Goal: Task Accomplishment & Management: Manage account settings

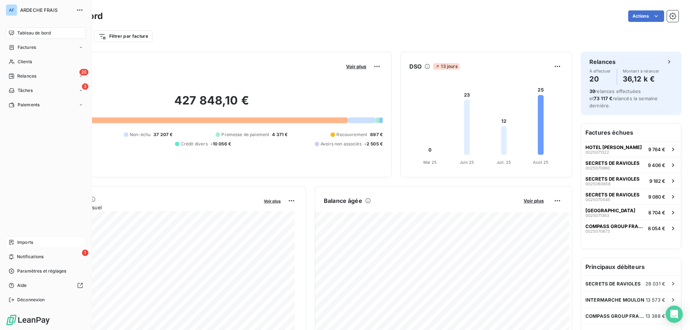
click at [37, 246] on div "Imports" at bounding box center [46, 243] width 80 height 12
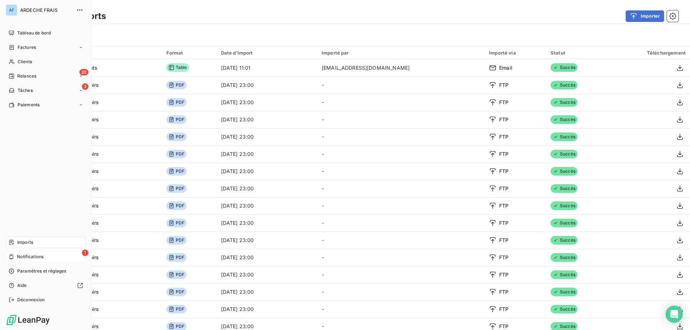
click at [18, 259] on span "Notifications" at bounding box center [30, 257] width 27 height 6
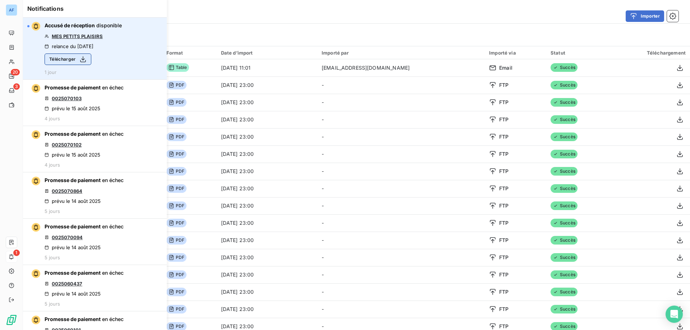
click at [70, 58] on button "Télécharger" at bounding box center [68, 60] width 47 height 12
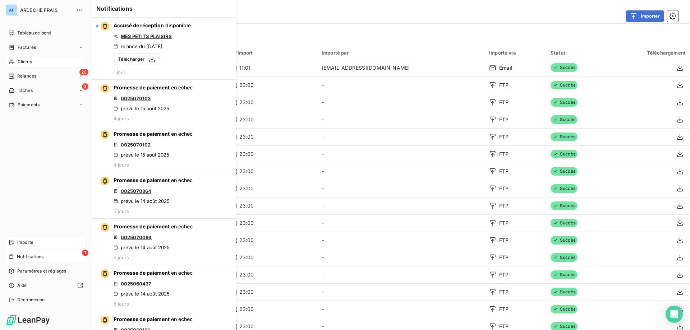
click at [20, 64] on span "Clients" at bounding box center [25, 62] width 14 height 6
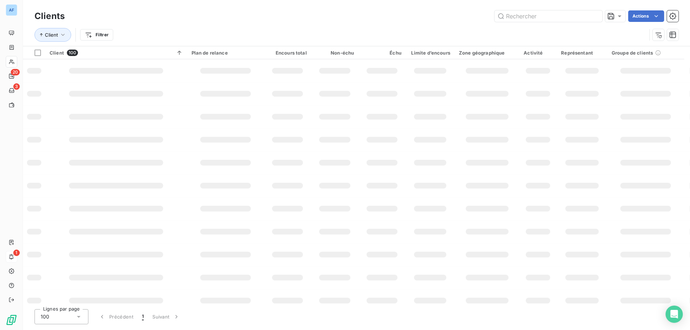
click at [70, 315] on div "100" at bounding box center [62, 317] width 54 height 15
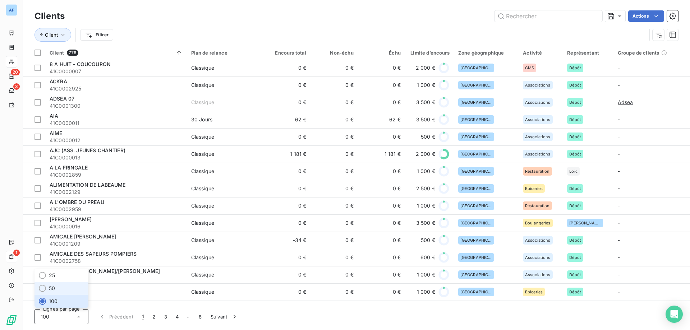
click at [64, 289] on li "50" at bounding box center [62, 288] width 54 height 13
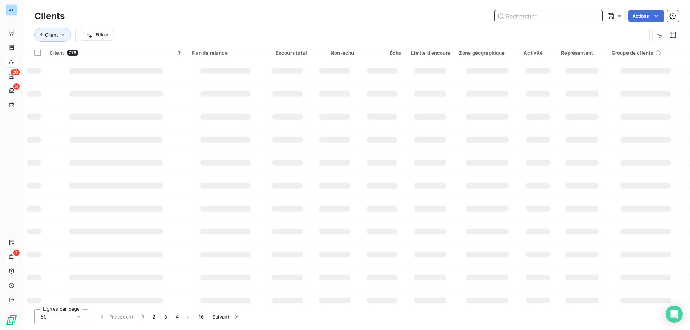
click at [563, 17] on input "text" at bounding box center [549, 16] width 108 height 12
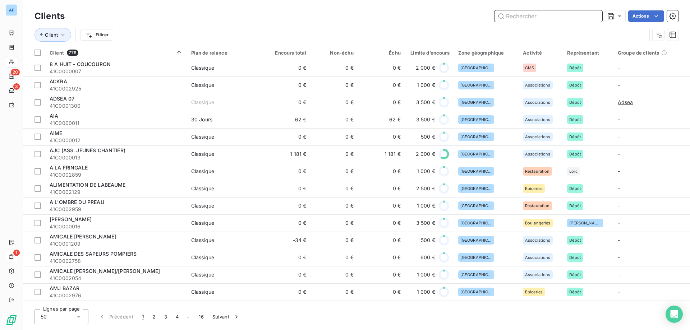
paste input "C0000013"
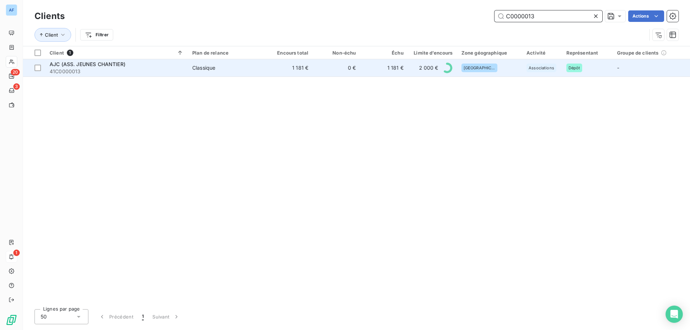
type input "C0000013"
click at [340, 71] on td "0 €" at bounding box center [336, 67] width 47 height 17
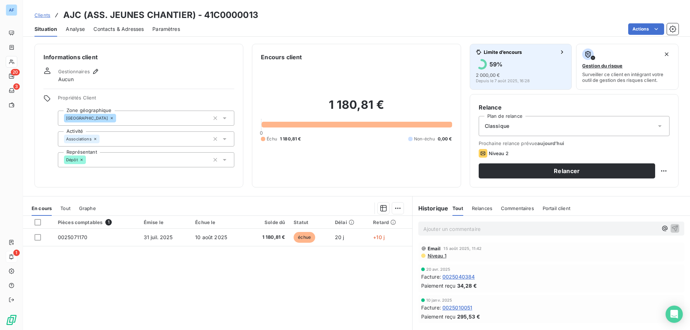
click at [492, 57] on div "Limite d’encours 59 % 2 000,00 € Depuis le [DATE] 16:28" at bounding box center [521, 66] width 90 height 35
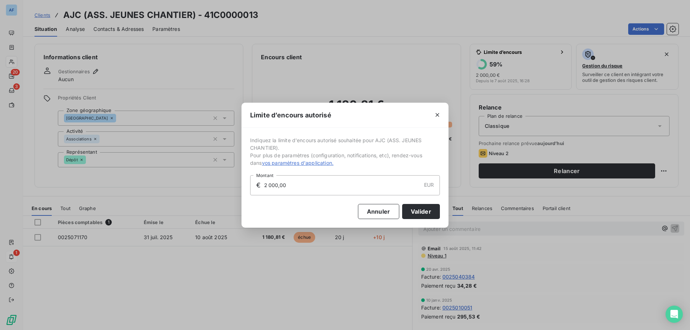
drag, startPoint x: 347, startPoint y: 186, endPoint x: 0, endPoint y: 175, distance: 346.8
click at [0, 175] on div "Limite d’encours autorisé Indiquez la limite d'encours autorisé souhaitée pour …" at bounding box center [345, 165] width 690 height 330
type input "3 000,00"
click at [411, 215] on button "Valider" at bounding box center [421, 211] width 38 height 15
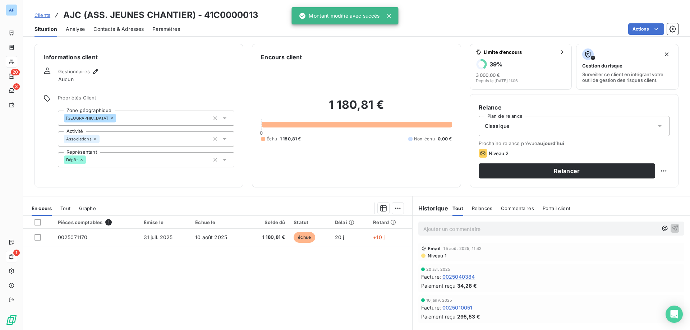
click at [45, 15] on span "Clients" at bounding box center [43, 15] width 16 height 6
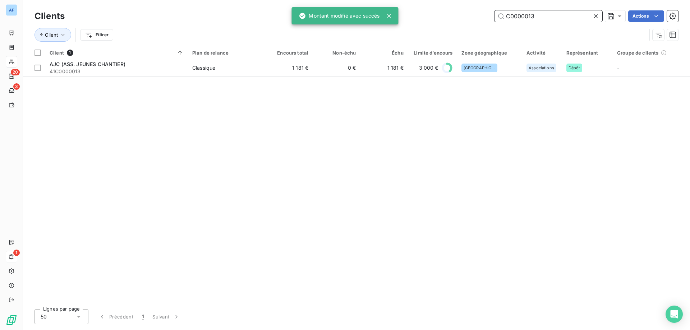
drag, startPoint x: 532, startPoint y: 18, endPoint x: 329, endPoint y: 15, distance: 203.2
click at [329, 15] on div "AF 20 3 1 Clients C0000013 Actions Client Filtrer Client 1 Plan de relance Enco…" at bounding box center [345, 165] width 690 height 330
paste input "999"
type input "C0000999"
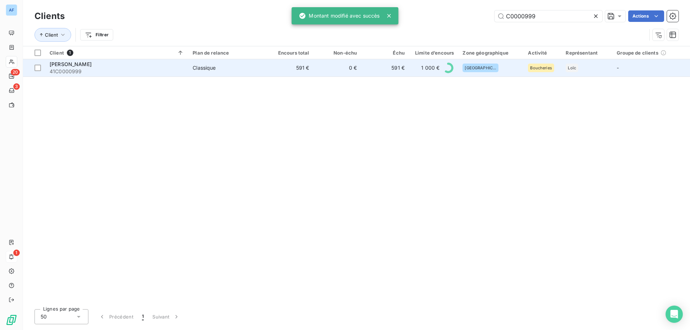
click at [377, 67] on td "591 €" at bounding box center [385, 67] width 48 height 17
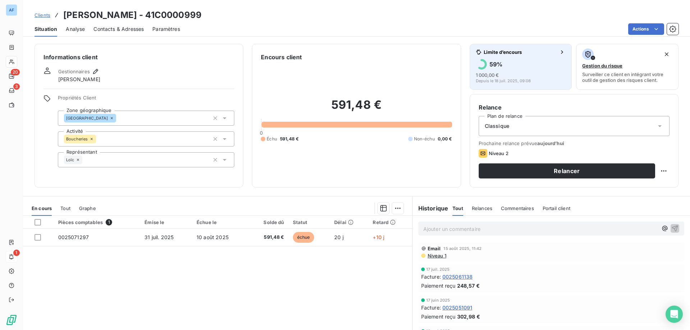
click at [495, 74] on span "1 000,00 €" at bounding box center [487, 75] width 23 height 6
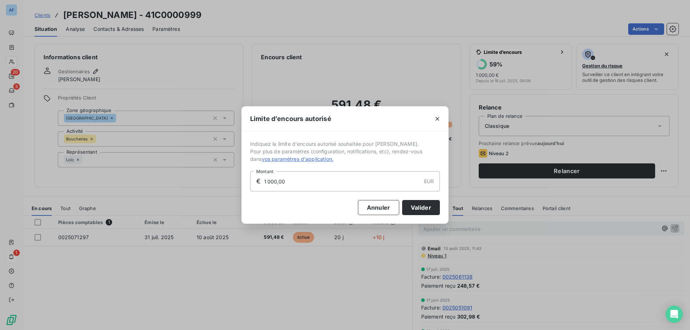
drag, startPoint x: 295, startPoint y: 176, endPoint x: 183, endPoint y: 181, distance: 112.3
click at [185, 181] on div "Limite d’encours autorisé Indiquez la limite d'encours autorisé souhaitée pour …" at bounding box center [345, 165] width 690 height 330
type input "1 500,00"
click at [432, 211] on button "Valider" at bounding box center [421, 207] width 38 height 15
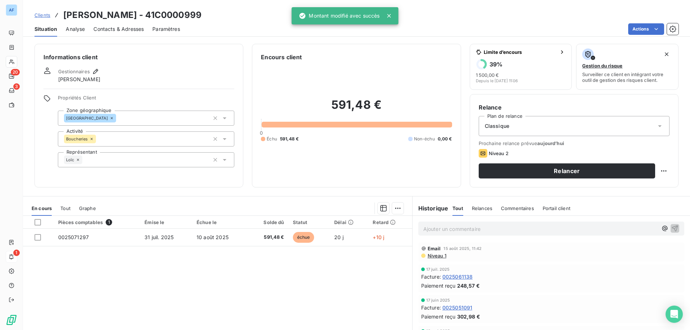
click at [44, 15] on span "Clients" at bounding box center [43, 15] width 16 height 6
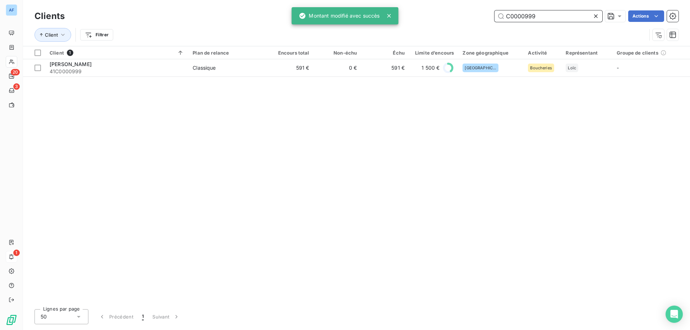
drag, startPoint x: 549, startPoint y: 18, endPoint x: 338, endPoint y: 17, distance: 211.1
click at [338, 17] on div "AF 20 3 1 Clients C0000999 Actions Client Filtrer Client 1 Plan de relance Enco…" at bounding box center [345, 165] width 690 height 330
paste input "2632"
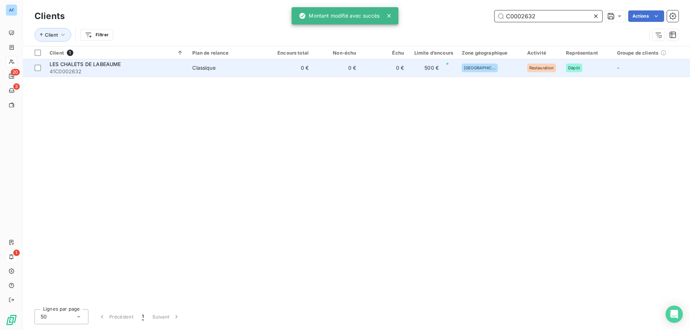
type input "C0002632"
click at [304, 72] on td "0 €" at bounding box center [289, 67] width 47 height 17
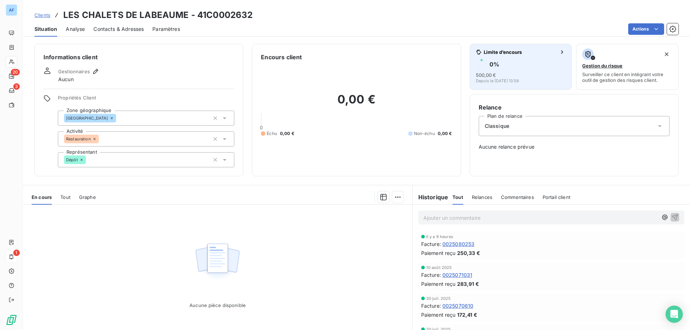
click at [507, 83] on button "Limite d’encours 0 % 500,00 € Depuis le [DATE] 13:58" at bounding box center [521, 67] width 102 height 46
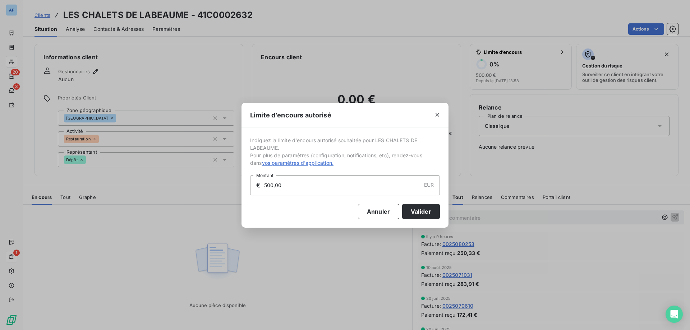
drag, startPoint x: 294, startPoint y: 187, endPoint x: 74, endPoint y: 182, distance: 219.4
click at [79, 182] on div "Limite d’encours autorisé Indiquez la limite d'encours autorisé souhaitée pour …" at bounding box center [345, 165] width 690 height 330
type input "1 500,00"
click at [421, 211] on button "Valider" at bounding box center [421, 211] width 38 height 15
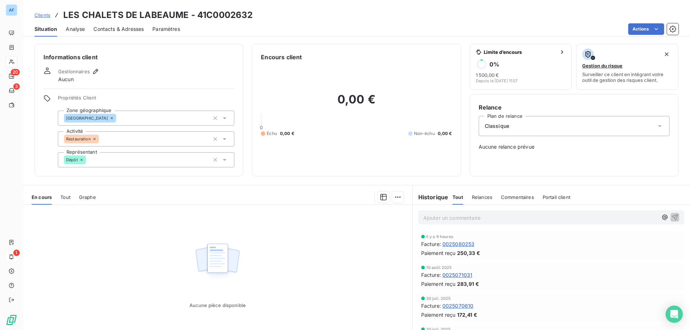
click at [46, 16] on span "Clients" at bounding box center [43, 15] width 16 height 6
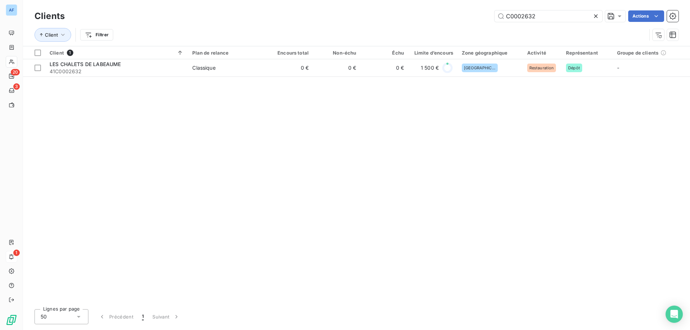
drag, startPoint x: 540, startPoint y: 17, endPoint x: 406, endPoint y: 11, distance: 133.9
click at [412, 11] on div "C0002632 Actions" at bounding box center [376, 16] width 606 height 12
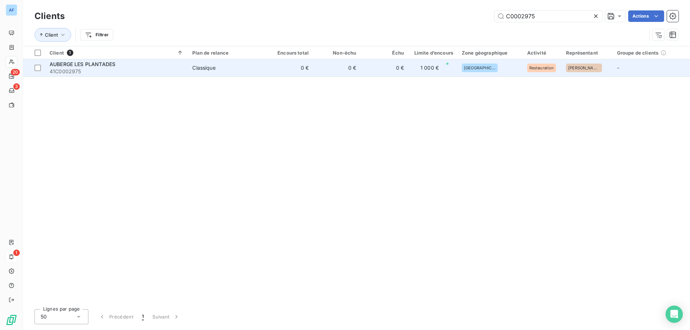
type input "C0002975"
click at [301, 67] on td "0 €" at bounding box center [289, 67] width 47 height 17
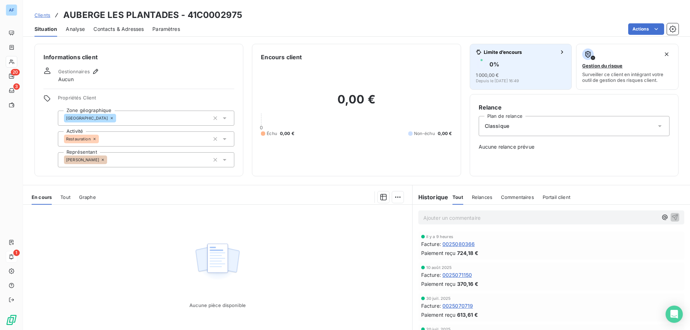
click at [494, 73] on span "1 000,00 €" at bounding box center [487, 75] width 23 height 6
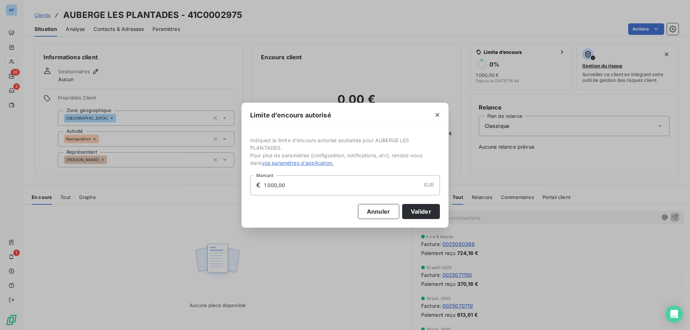
drag, startPoint x: 292, startPoint y: 190, endPoint x: 187, endPoint y: 176, distance: 105.2
click at [199, 177] on div "Limite d’encours autorisé Indiquez la limite d'encours autorisé souhaitée pour …" at bounding box center [345, 165] width 690 height 330
type input "1 500,00"
click at [428, 214] on button "Valider" at bounding box center [421, 211] width 38 height 15
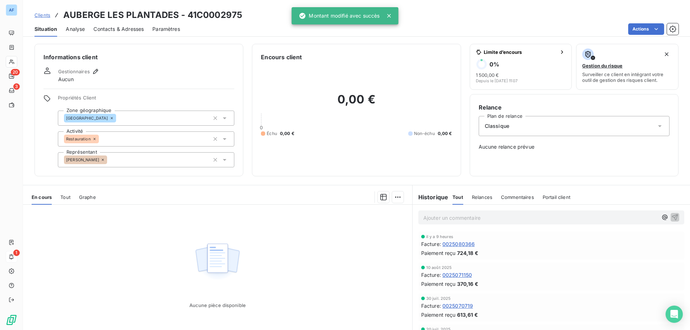
click at [44, 18] on link "Clients" at bounding box center [43, 15] width 16 height 7
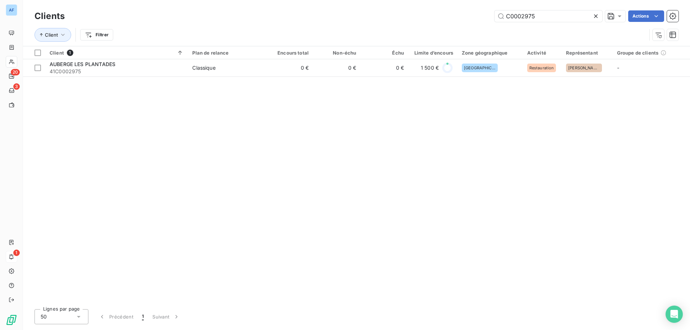
click at [598, 18] on icon at bounding box center [596, 16] width 4 height 4
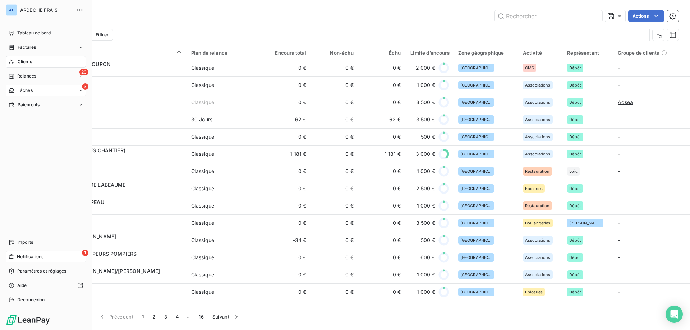
click at [18, 89] on span "Tâches" at bounding box center [25, 90] width 15 height 6
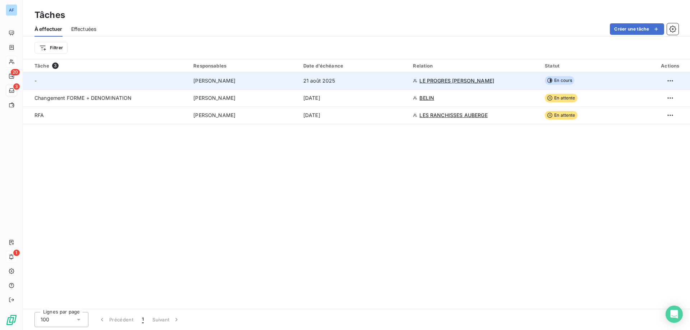
click at [581, 85] on td "En cours" at bounding box center [596, 80] width 110 height 17
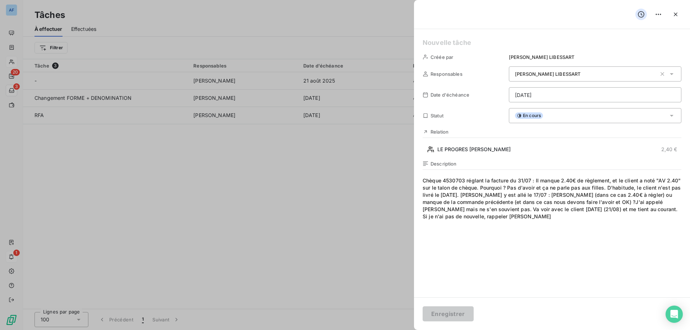
click at [443, 45] on h5 at bounding box center [552, 43] width 259 height 10
click at [449, 314] on button "Enregistrer" at bounding box center [448, 314] width 51 height 15
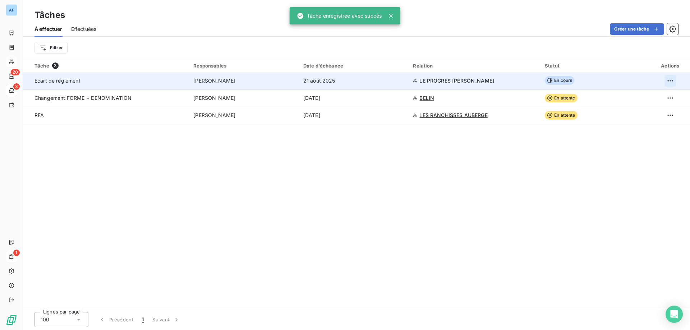
click at [672, 78] on html "AF 20 3 1 Tâches À effectuer Effectuées Créer une tâche Filtrer Tâche 3 Respons…" at bounding box center [345, 165] width 690 height 330
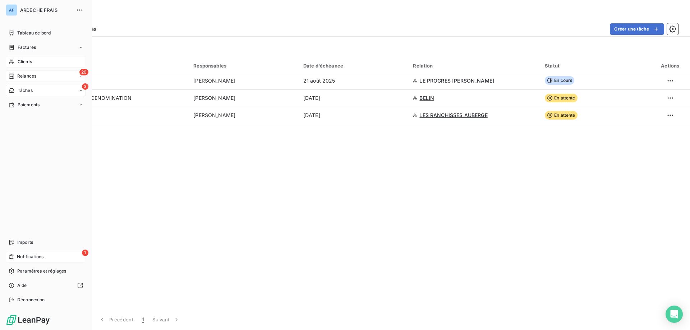
click at [12, 74] on icon at bounding box center [11, 76] width 5 height 5
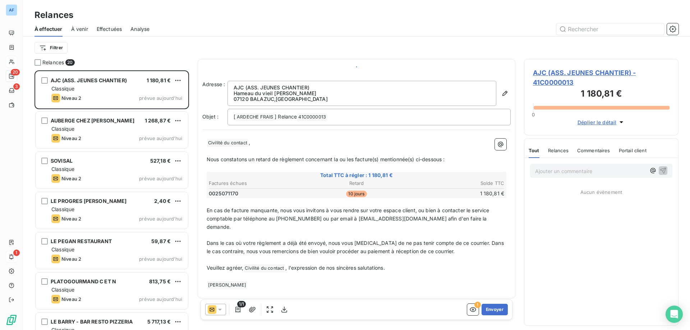
scroll to position [255, 149]
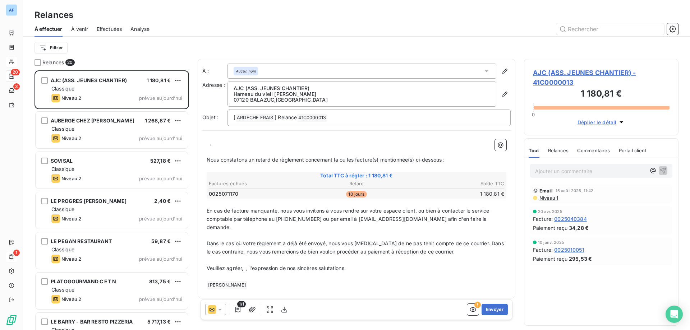
click at [208, 145] on p "﻿ ﻿ ," at bounding box center [357, 144] width 300 height 8
click at [246, 265] on p "Veuillez agréer, ﻿ , l'expression de nos sincères salutations." at bounding box center [357, 269] width 300 height 8
click at [478, 310] on button "button" at bounding box center [473, 310] width 12 height 12
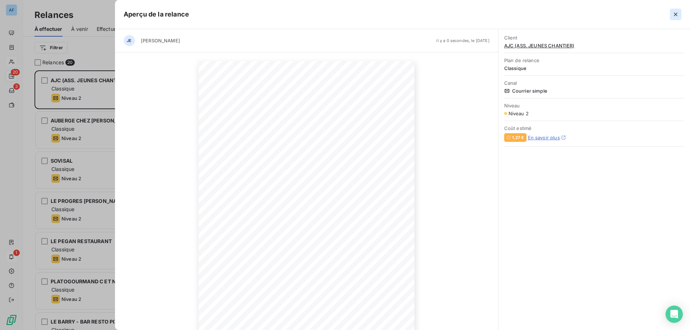
click at [677, 16] on icon "button" at bounding box center [676, 15] width 4 height 4
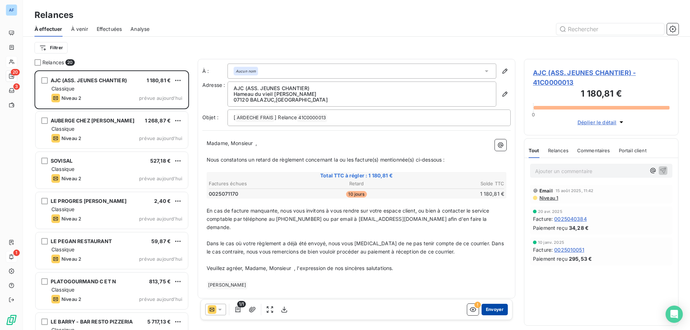
click at [484, 311] on button "Envoyer" at bounding box center [495, 310] width 26 height 12
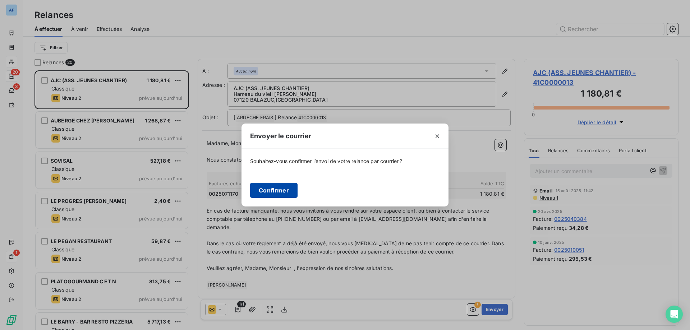
click at [269, 187] on button "Confirmer" at bounding box center [273, 190] width 47 height 15
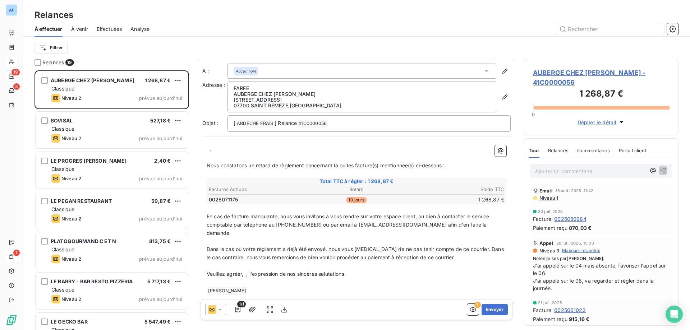
click at [209, 151] on p "﻿ ﻿ ," at bounding box center [357, 149] width 300 height 8
click at [246, 270] on p "Veuillez agréer, ﻿ , l'expression de nos sincères salutations." at bounding box center [357, 274] width 300 height 8
click at [499, 308] on button "Envoyer" at bounding box center [495, 310] width 26 height 12
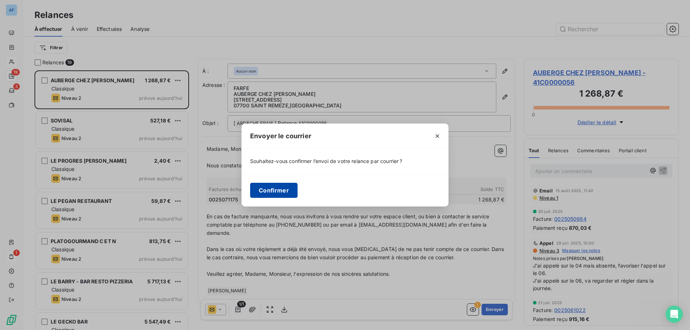
click at [265, 189] on button "Confirmer" at bounding box center [273, 190] width 47 height 15
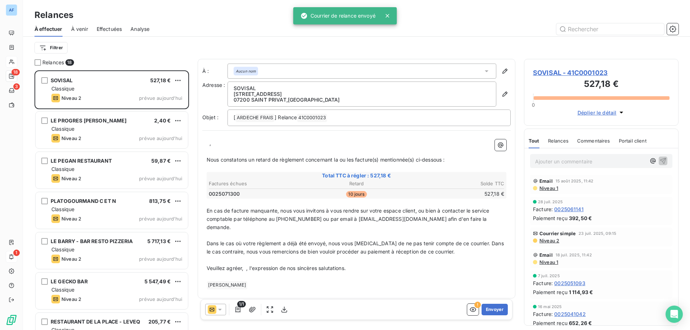
click at [209, 144] on p "﻿ ﻿ ," at bounding box center [357, 144] width 300 height 8
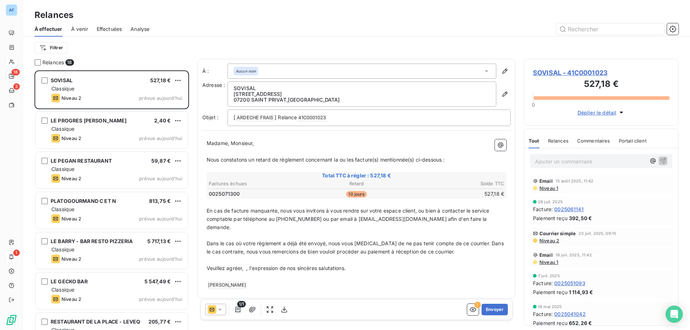
click at [247, 265] on p "Veuillez agréer, ﻿ , l'expression de nos sincères salutations." at bounding box center [357, 269] width 300 height 8
click at [493, 310] on button "Envoyer" at bounding box center [495, 310] width 26 height 12
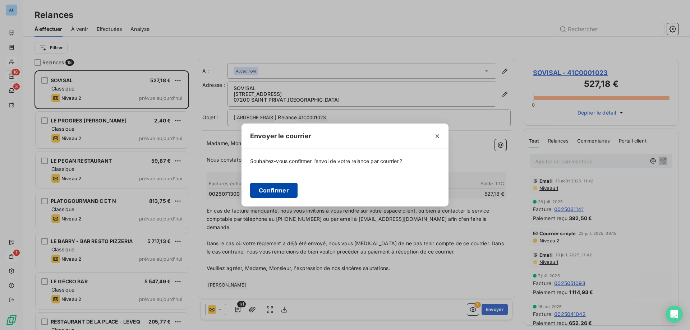
click at [275, 188] on button "Confirmer" at bounding box center [273, 190] width 47 height 15
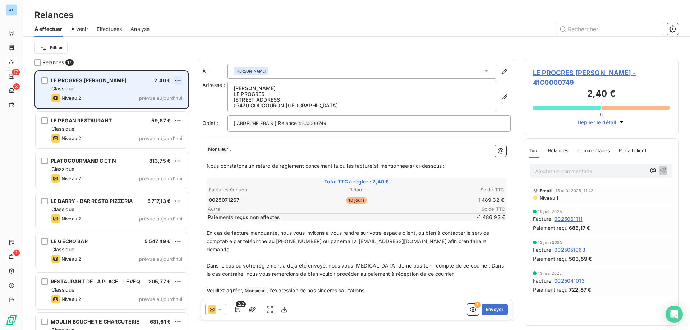
click at [178, 81] on html "AF 17 3 1 Relances À effectuer À venir Effectuées Analyse Filtrer Relances 17 L…" at bounding box center [345, 165] width 690 height 330
click at [168, 107] on div "Passer cette action" at bounding box center [147, 108] width 64 height 12
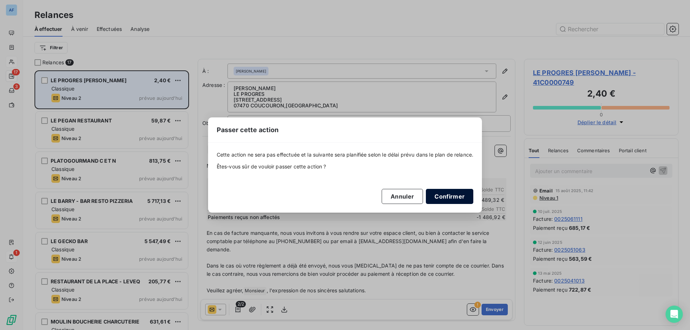
click at [451, 199] on button "Confirmer" at bounding box center [449, 196] width 47 height 15
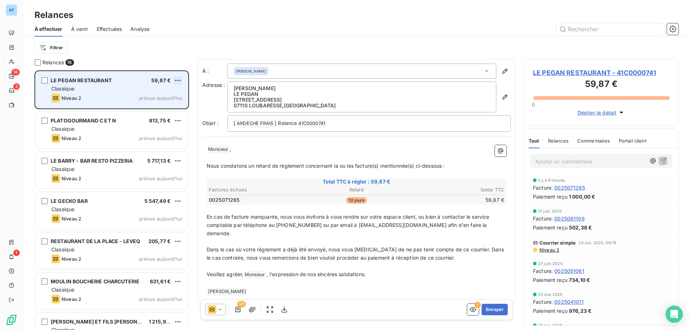
click at [178, 81] on html "AF 16 3 1 Relances À effectuer À venir Effectuées Analyse Filtrer Relances 16 L…" at bounding box center [345, 165] width 690 height 330
click at [167, 109] on div "Passer cette action" at bounding box center [147, 108] width 64 height 12
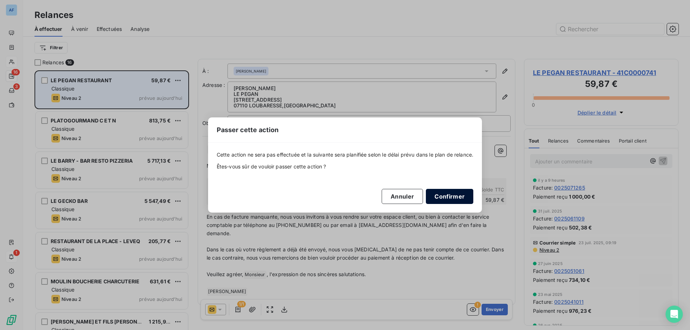
click at [450, 196] on button "Confirmer" at bounding box center [449, 196] width 47 height 15
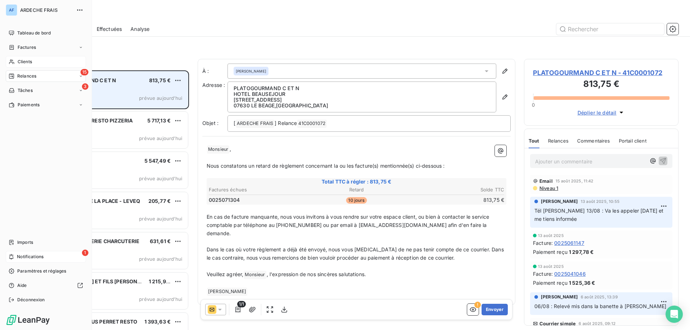
click at [15, 63] on div "Clients" at bounding box center [46, 62] width 80 height 12
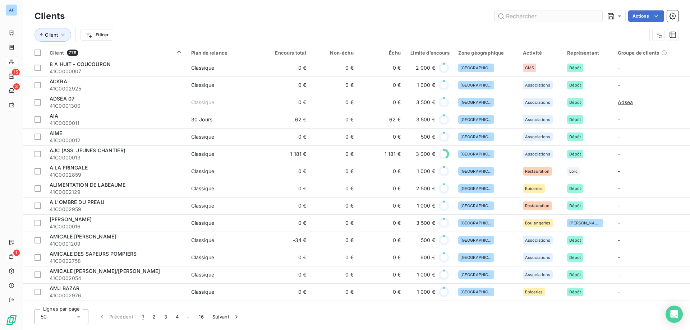
click at [540, 17] on input "text" at bounding box center [549, 16] width 108 height 12
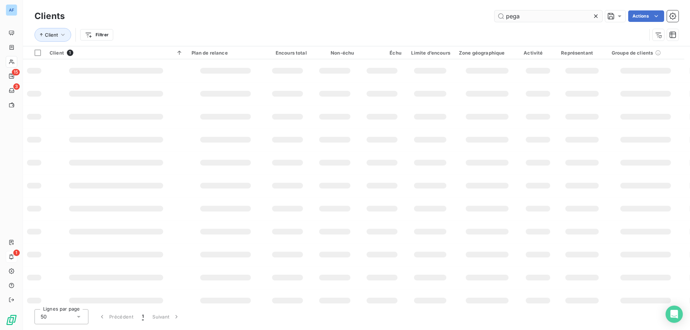
type input "pegan"
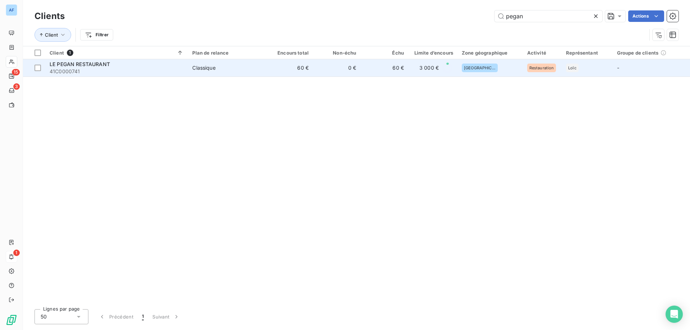
click at [384, 70] on td "60 €" at bounding box center [384, 67] width 47 height 17
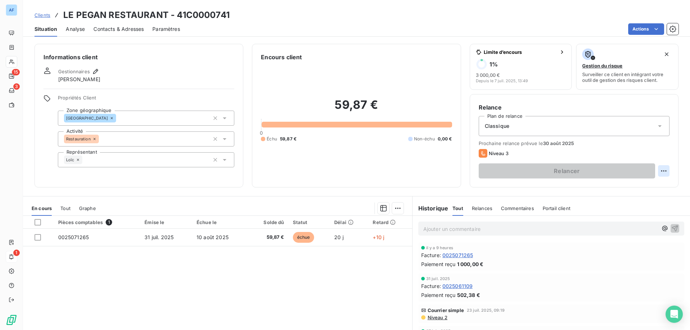
click at [656, 168] on html "AF 15 3 1 Clients LE PEGAN RESTAURANT - 41C0000741 Situation Analyse Contacts &…" at bounding box center [345, 165] width 690 height 330
click at [616, 192] on div "Replanifier cette action" at bounding box center [630, 187] width 64 height 12
select select "7"
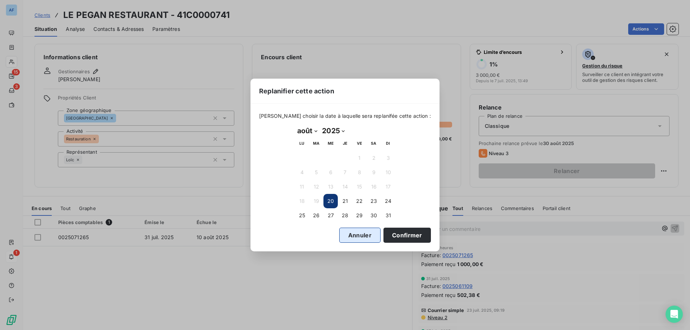
click at [349, 237] on button "Annuler" at bounding box center [359, 235] width 41 height 15
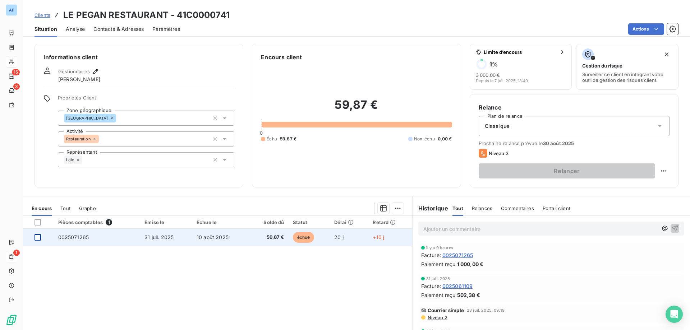
click at [37, 239] on div at bounding box center [38, 237] width 6 height 6
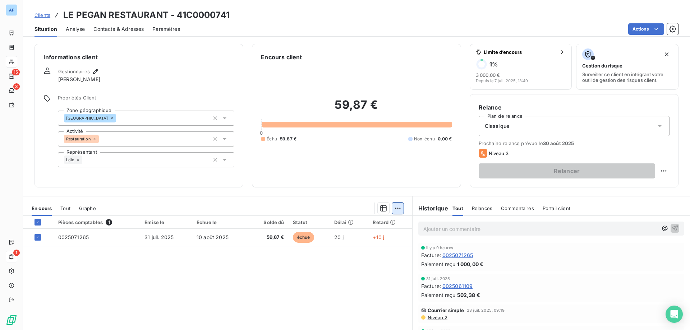
click at [393, 213] on html "AF 15 3 1 Clients LE PEGAN RESTAURANT - 41C0000741 Situation Analyse Contacts &…" at bounding box center [345, 165] width 690 height 330
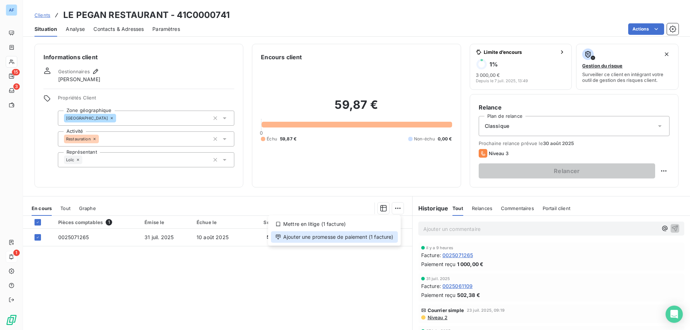
click at [389, 232] on div "Ajouter une promesse de paiement (1 facture)" at bounding box center [334, 238] width 127 height 12
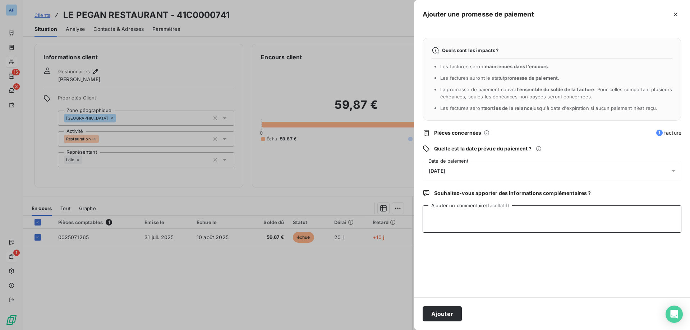
click at [466, 226] on textarea "Ajouter un commentaire (facultatif)" at bounding box center [552, 219] width 259 height 27
click at [393, 267] on div at bounding box center [345, 165] width 690 height 330
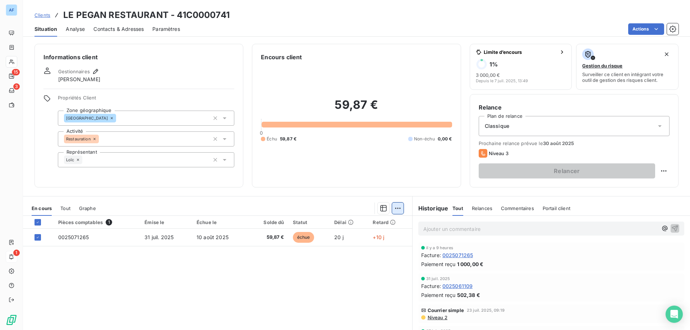
click at [396, 209] on html "AF 15 3 1 Clients LE PEGAN RESTAURANT - 41C0000741 Situation Analyse Contacts &…" at bounding box center [345, 165] width 690 height 330
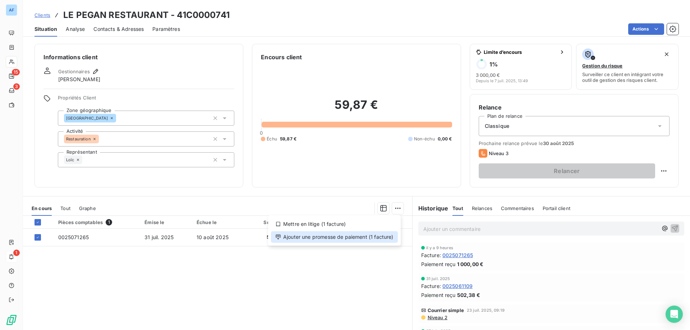
click at [387, 238] on div "Ajouter une promesse de paiement (1 facture)" at bounding box center [334, 238] width 127 height 12
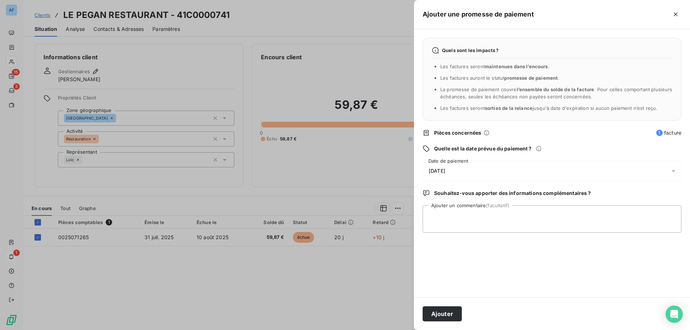
click at [473, 178] on div "[DATE]" at bounding box center [552, 171] width 259 height 20
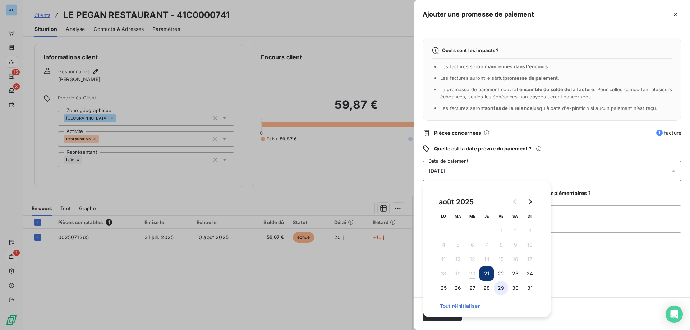
click at [506, 291] on button "29" at bounding box center [501, 288] width 14 height 14
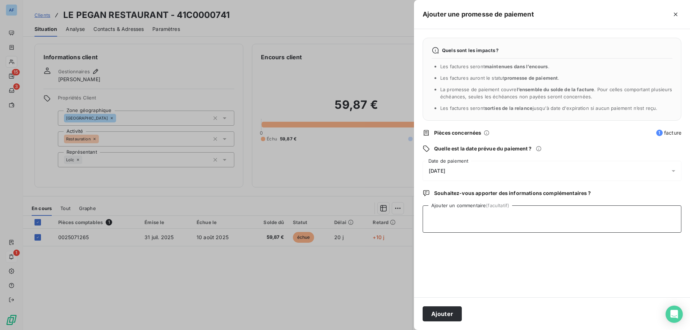
click at [594, 214] on textarea "Ajouter un commentaire (facultatif)" at bounding box center [552, 219] width 259 height 27
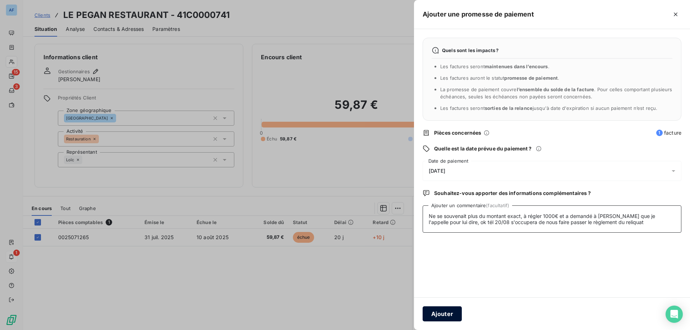
type textarea "Ne se souvenait plus du montant exact, à régler 1000€ et a demandé à [PERSON_NA…"
click at [435, 315] on button "Ajouter" at bounding box center [442, 314] width 39 height 15
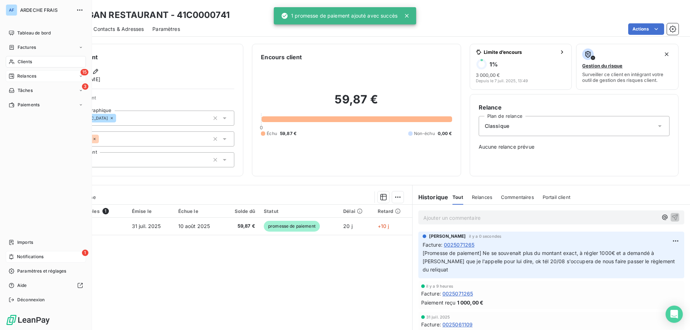
click at [19, 79] on span "Relances" at bounding box center [26, 76] width 19 height 6
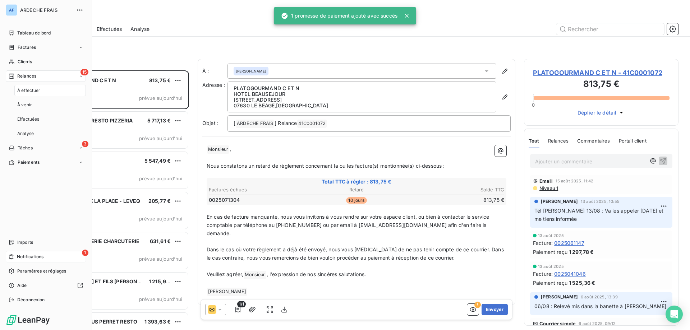
scroll to position [255, 149]
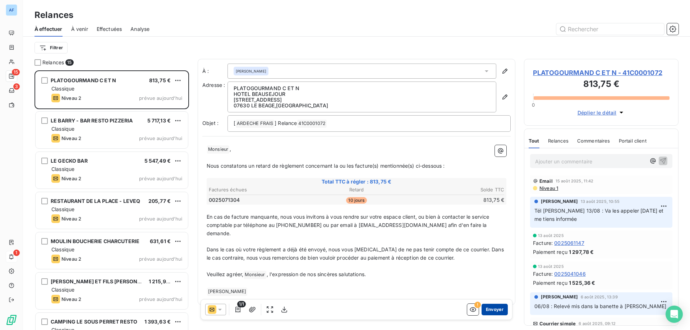
click at [495, 309] on button "Envoyer" at bounding box center [495, 310] width 26 height 12
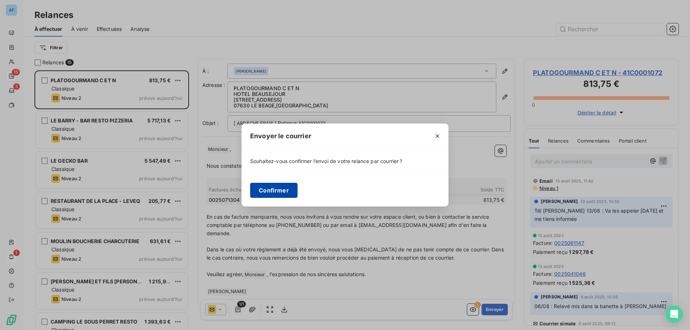
click at [288, 191] on button "Confirmer" at bounding box center [273, 190] width 47 height 15
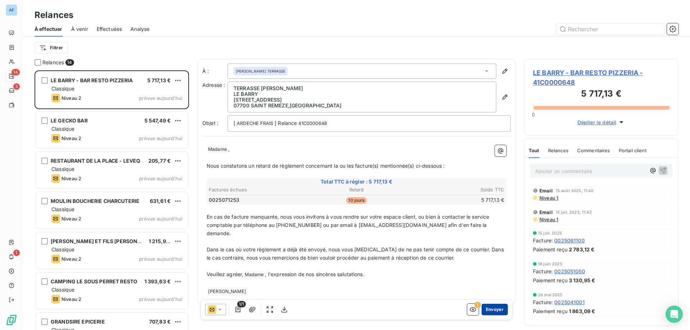
click at [490, 308] on button "Envoyer" at bounding box center [495, 310] width 26 height 12
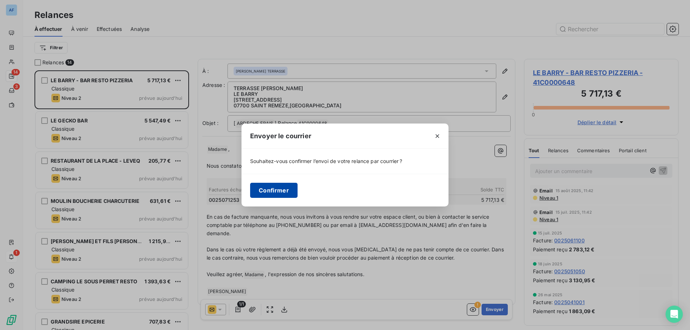
click at [291, 191] on button "Confirmer" at bounding box center [273, 190] width 47 height 15
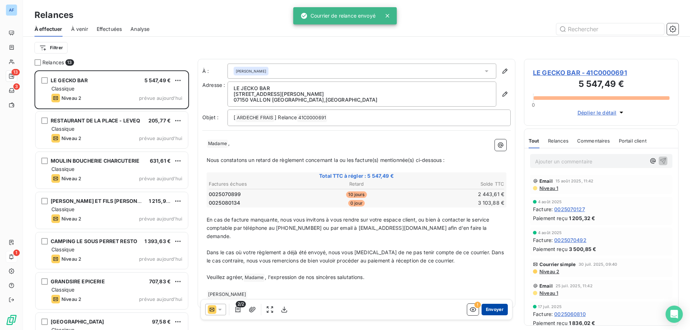
click at [490, 306] on button "Envoyer" at bounding box center [495, 310] width 26 height 12
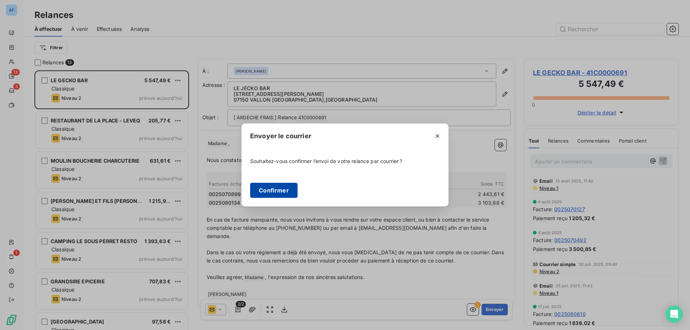
click at [288, 192] on button "Confirmer" at bounding box center [273, 190] width 47 height 15
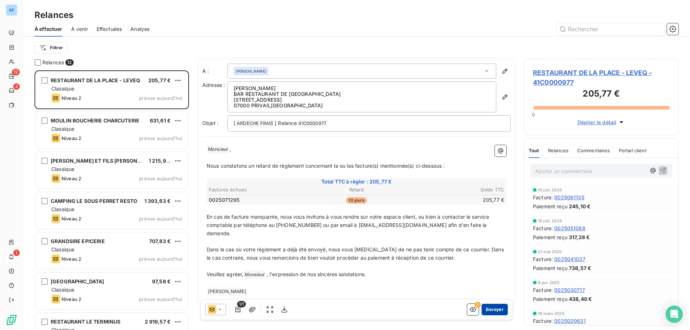
click at [490, 309] on button "Envoyer" at bounding box center [495, 310] width 26 height 12
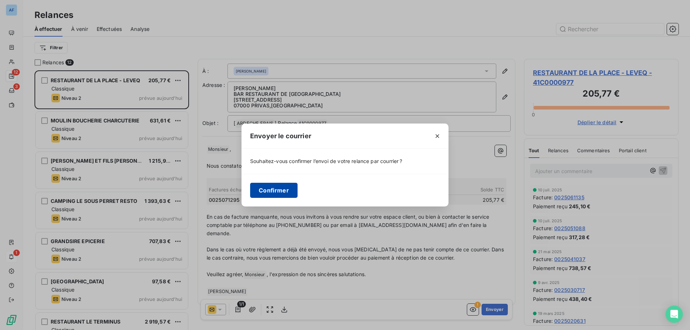
click at [281, 191] on button "Confirmer" at bounding box center [273, 190] width 47 height 15
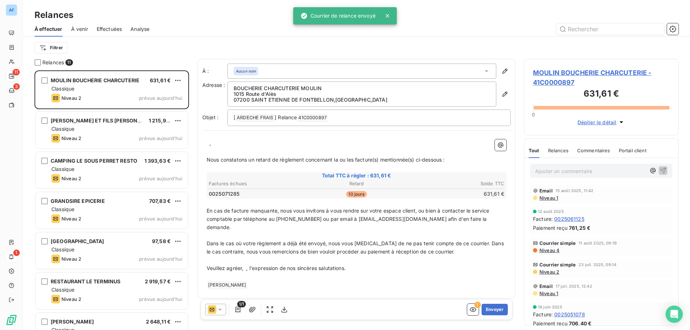
click at [208, 144] on p "﻿ ﻿ ," at bounding box center [357, 144] width 300 height 8
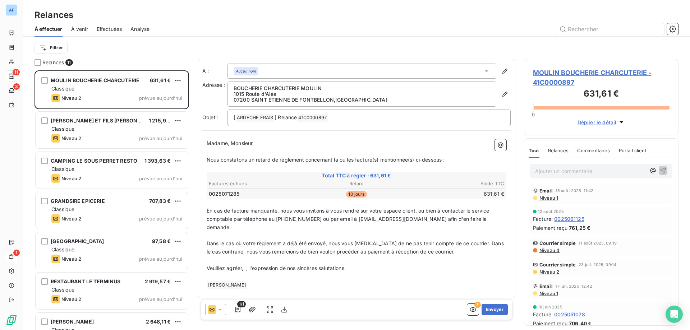
click at [246, 265] on p "Veuillez agréer, ﻿ , l'expression de nos sincères salutations." at bounding box center [357, 269] width 300 height 8
click at [488, 308] on button "Envoyer" at bounding box center [495, 310] width 26 height 12
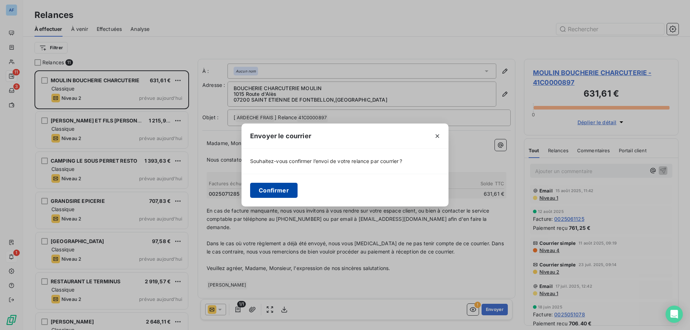
click at [292, 191] on button "Confirmer" at bounding box center [273, 190] width 47 height 15
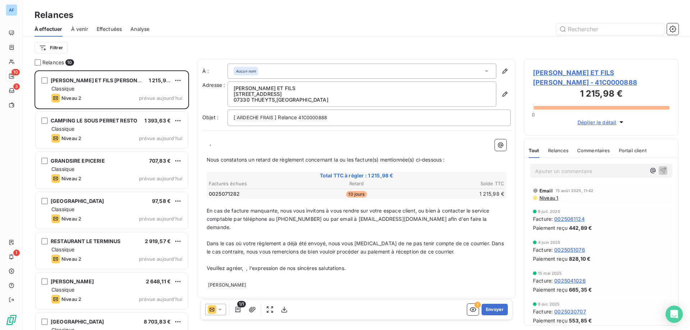
click at [207, 145] on p "﻿ ﻿ ," at bounding box center [357, 144] width 300 height 8
click at [247, 265] on p "Veuillez agréer, ﻿ , l'expression de nos sincères salutations." at bounding box center [357, 269] width 300 height 8
click at [496, 309] on button "Envoyer" at bounding box center [495, 310] width 26 height 12
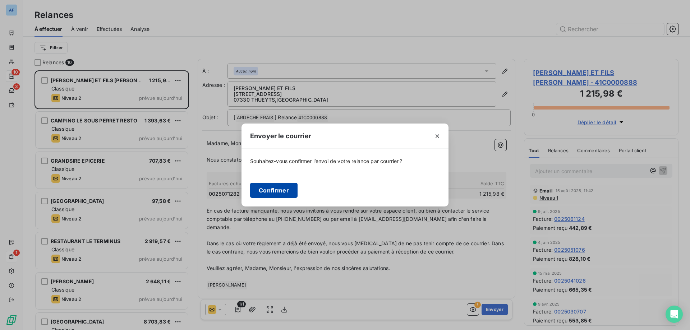
click at [285, 192] on button "Confirmer" at bounding box center [273, 190] width 47 height 15
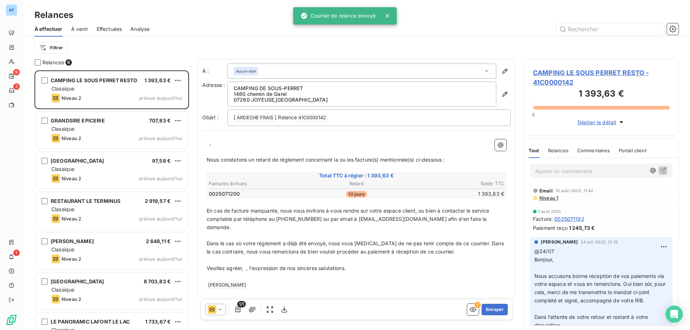
click at [207, 145] on p "﻿ ﻿ ," at bounding box center [357, 144] width 300 height 8
click at [560, 82] on span "CAMPING LE SOUS PERRET RESTO - 41C0000142" at bounding box center [601, 77] width 137 height 19
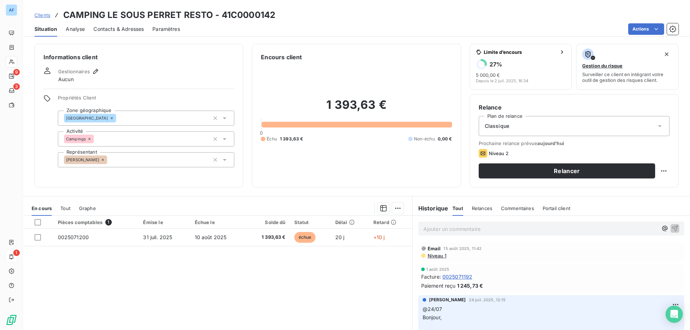
click at [494, 230] on p "Ajouter un commentaire ﻿" at bounding box center [541, 229] width 234 height 9
click at [654, 172] on html "AF 9 3 1 Clients CAMPING LE SOUS PERRET RESTO - 41C0000142 Situation Analyse Co…" at bounding box center [345, 165] width 690 height 330
click at [623, 190] on div "Replanifier cette action" at bounding box center [630, 187] width 64 height 12
select select "7"
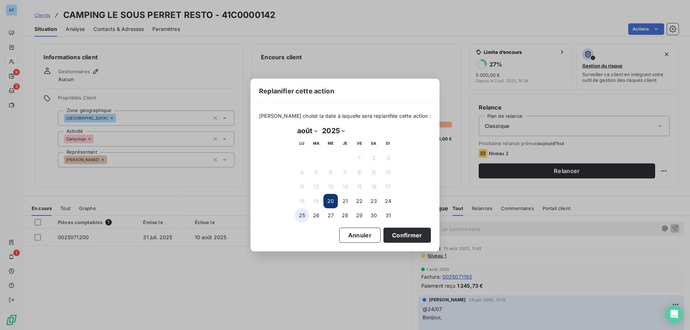
click at [305, 216] on button "25" at bounding box center [302, 216] width 14 height 14
click at [386, 239] on button "Confirmer" at bounding box center [407, 235] width 47 height 15
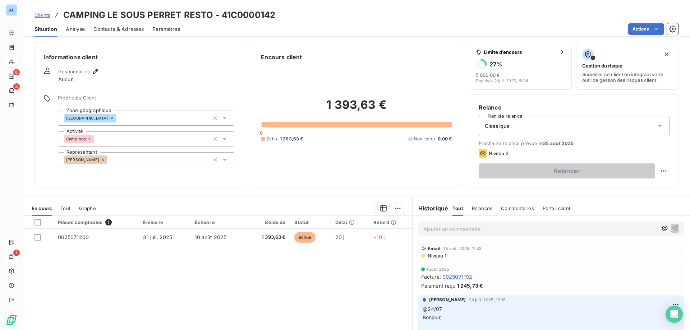
click at [463, 231] on p "Ajouter un commentaire ﻿" at bounding box center [541, 229] width 234 height 9
click at [424, 228] on span "Recu mandat PRLV & RIB de la part du client suite à relance auto@ du 15/08" at bounding box center [516, 228] width 184 height 6
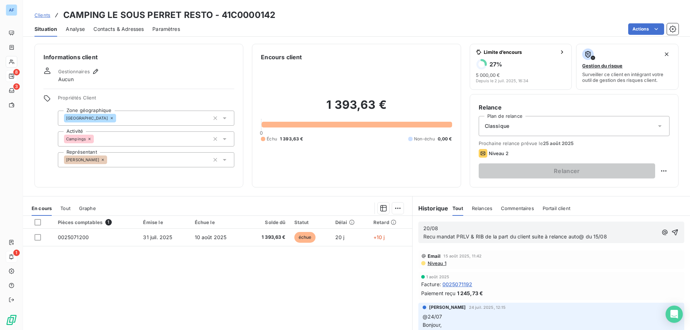
click at [450, 234] on span "20/08 Recu mandat PRLV & RIB de la part du client suite à relance auto@ du 15/08" at bounding box center [516, 232] width 184 height 14
click at [616, 235] on p "20/08 Reçu mandat PRLV & RIB de la part du client suite à relance auto@ du 15/08" at bounding box center [541, 233] width 234 height 17
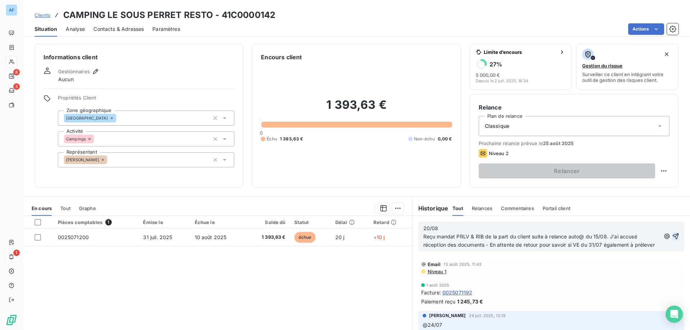
click at [672, 238] on icon "button" at bounding box center [675, 236] width 7 height 7
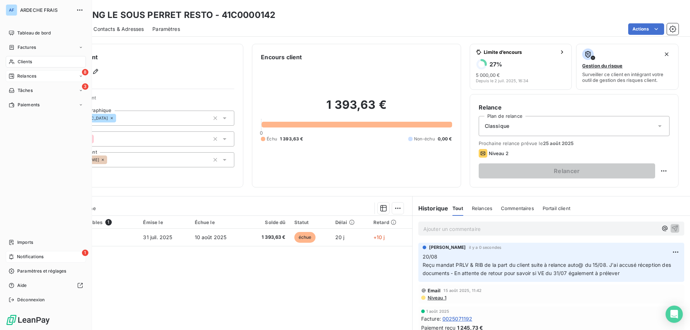
click at [9, 74] on icon at bounding box center [12, 76] width 6 height 6
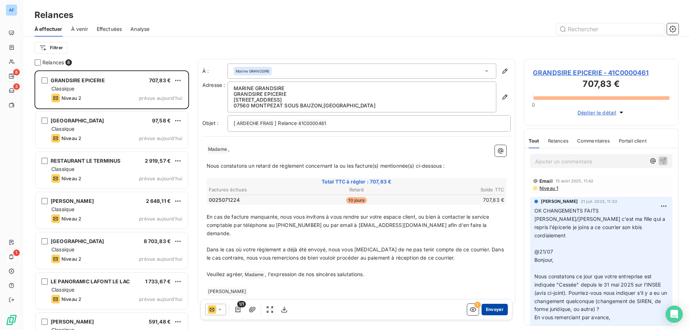
click at [496, 308] on button "Envoyer" at bounding box center [495, 310] width 26 height 12
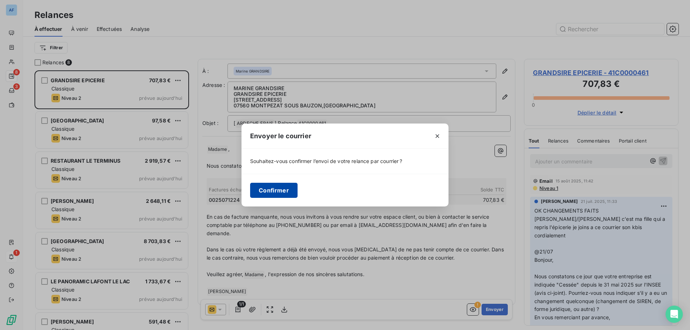
click at [272, 188] on button "Confirmer" at bounding box center [273, 190] width 47 height 15
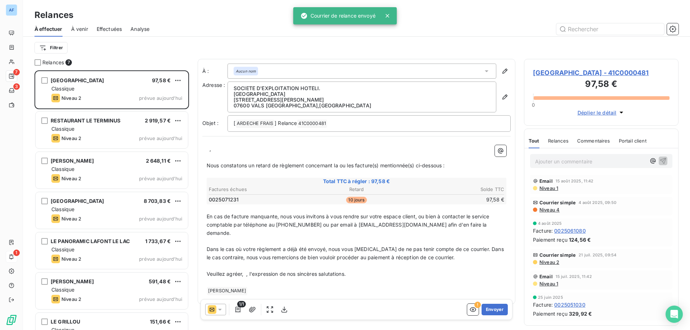
click at [207, 149] on p "﻿ ﻿ ," at bounding box center [357, 149] width 300 height 8
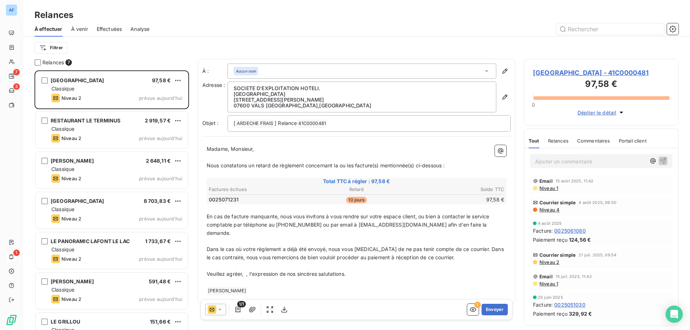
click at [243, 271] on span "Veuillez agréer," at bounding box center [225, 274] width 37 height 6
click at [297, 270] on p "Veuillez agréer, Madame, Monsieur ﻿ , l'expression de nos sincères salutations." at bounding box center [357, 274] width 300 height 8
click at [295, 270] on p "Veuillez agréer, Madame, Monsieur ﻿ , l'expression de nos sincères salutations." at bounding box center [357, 274] width 300 height 8
click at [280, 310] on button "button" at bounding box center [285, 310] width 12 height 12
click at [392, 279] on p "﻿" at bounding box center [357, 283] width 300 height 8
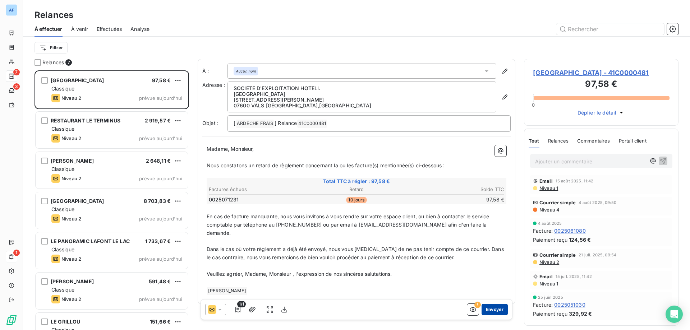
click at [498, 309] on button "Envoyer" at bounding box center [495, 310] width 26 height 12
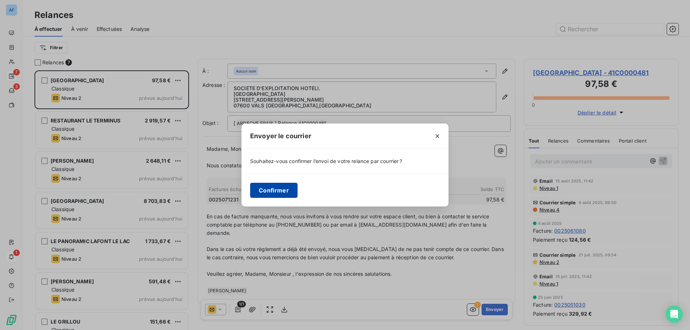
click at [280, 191] on button "Confirmer" at bounding box center [273, 190] width 47 height 15
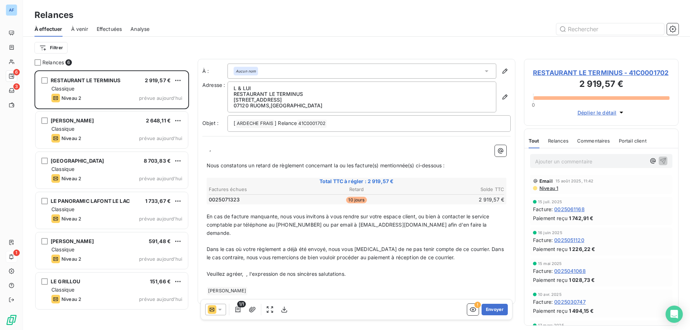
click at [207, 149] on p "﻿ ﻿ ," at bounding box center [357, 149] width 300 height 8
click at [246, 270] on p "Veuillez agréer, ﻿ , l'expression de nos sincères salutations." at bounding box center [357, 274] width 300 height 8
click at [296, 271] on span ", l'expression de nos sincères salutations." at bounding box center [343, 274] width 99 height 6
click at [295, 271] on span ", l'expression de nos sincères salutations." at bounding box center [343, 274] width 99 height 6
click at [499, 307] on button "Envoyer" at bounding box center [495, 310] width 26 height 12
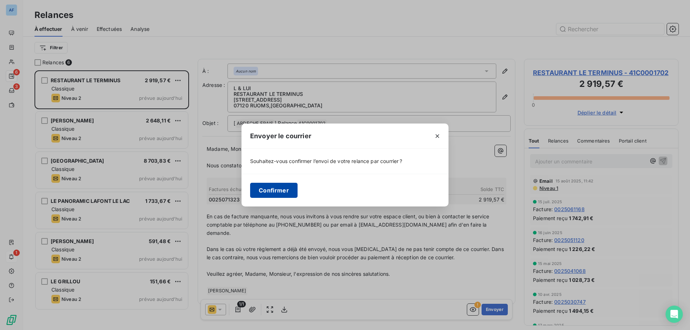
click at [281, 193] on button "Confirmer" at bounding box center [273, 190] width 47 height 15
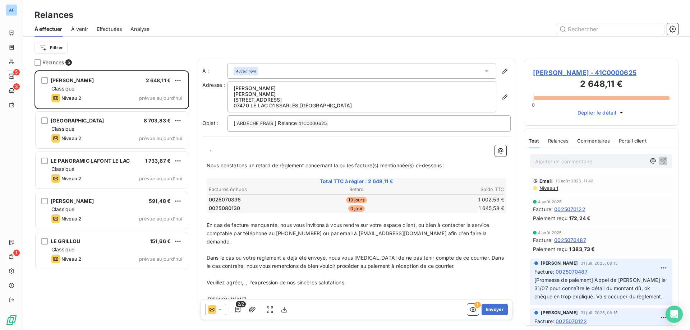
click at [207, 149] on p "﻿ ﻿ ," at bounding box center [357, 149] width 300 height 8
click at [254, 150] on p "Madame, Monsieur ﻿ ," at bounding box center [357, 149] width 300 height 8
click at [246, 279] on p "Veuillez agréer, ﻿ , l'expression de nos sincères salutations." at bounding box center [357, 283] width 300 height 8
click at [293, 279] on p "Veuillez agréer, Madame, Monsieur ﻿ , l'expression de nos sincères salutations." at bounding box center [357, 283] width 300 height 8
click at [295, 280] on span ", l'expression de nos sincères salutations." at bounding box center [343, 283] width 99 height 6
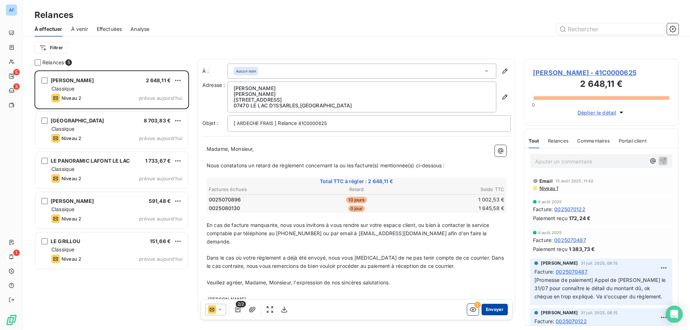
click at [493, 311] on button "Envoyer" at bounding box center [495, 310] width 26 height 12
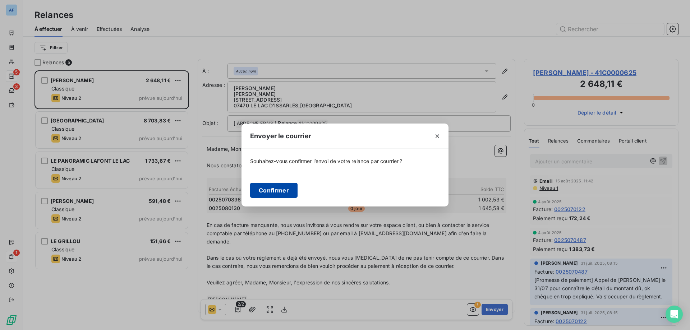
click at [286, 191] on button "Confirmer" at bounding box center [273, 190] width 47 height 15
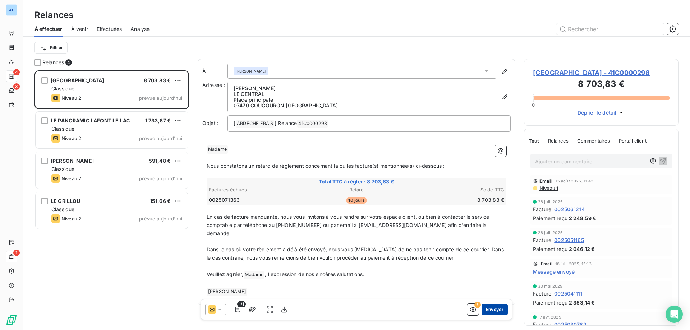
click at [487, 308] on button "Envoyer" at bounding box center [495, 310] width 26 height 12
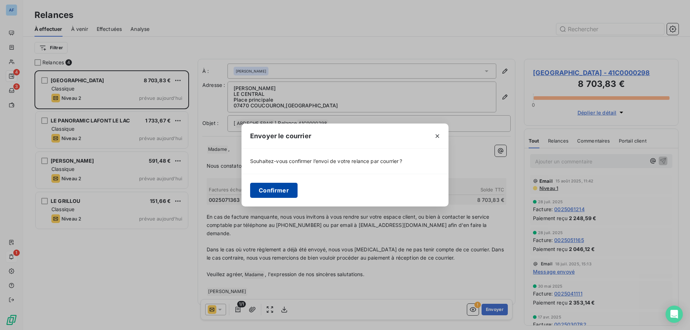
click at [273, 192] on button "Confirmer" at bounding box center [273, 190] width 47 height 15
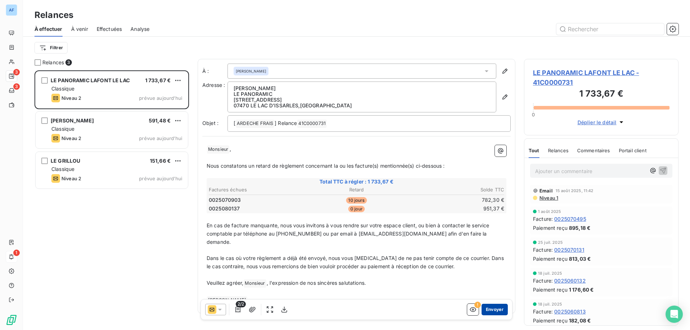
click at [488, 311] on button "Envoyer" at bounding box center [495, 310] width 26 height 12
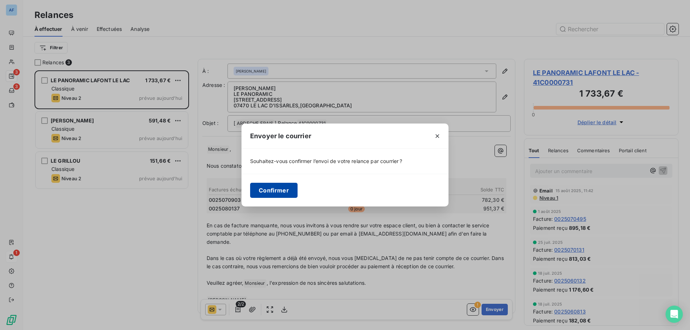
click at [276, 195] on button "Confirmer" at bounding box center [273, 190] width 47 height 15
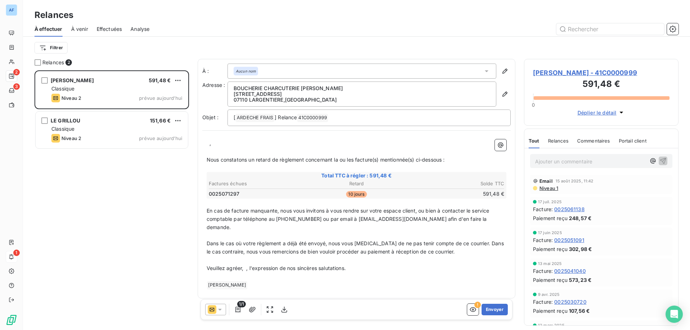
click at [600, 71] on span "[PERSON_NAME] - 41C0000999" at bounding box center [601, 73] width 137 height 10
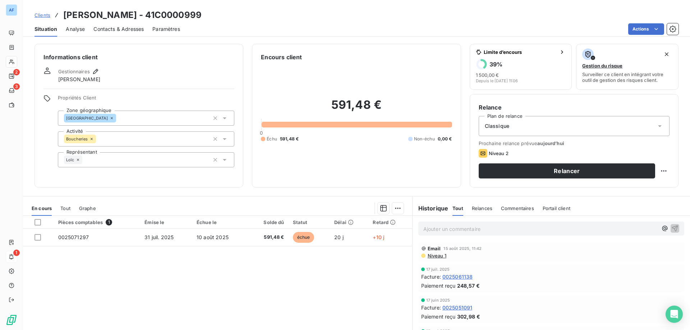
click at [115, 27] on span "Contacts & Adresses" at bounding box center [118, 29] width 50 height 7
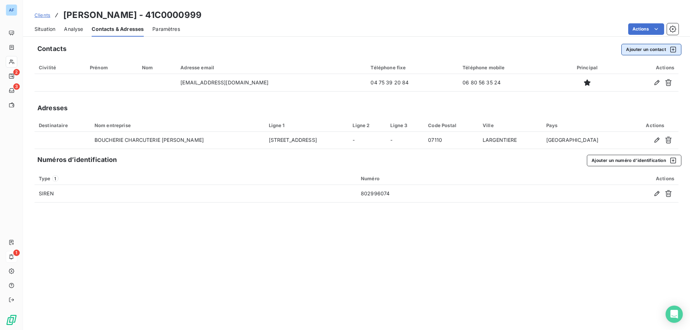
click at [649, 52] on button "Ajouter un contact" at bounding box center [652, 50] width 60 height 12
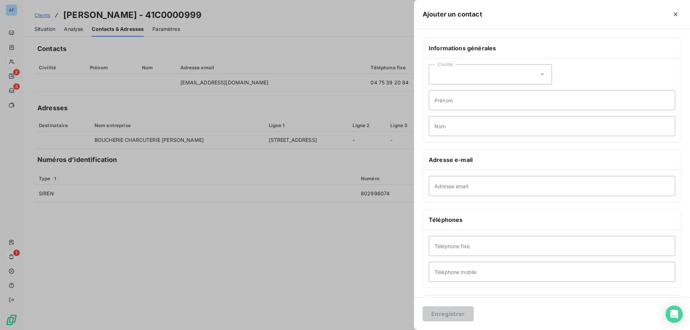
click at [470, 79] on div "Civilité" at bounding box center [490, 74] width 123 height 20
click at [470, 104] on li "Monsieur" at bounding box center [490, 105] width 123 height 13
click at [681, 14] on button "button" at bounding box center [676, 15] width 12 height 12
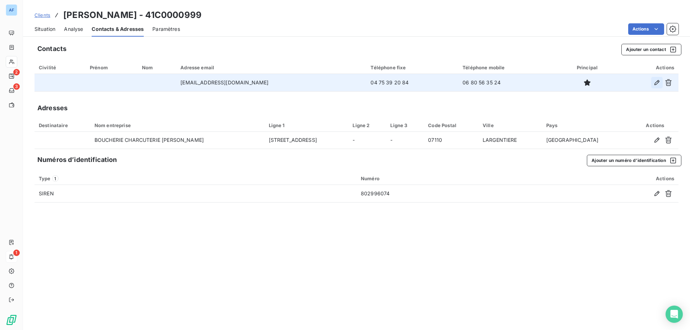
click at [659, 82] on icon "button" at bounding box center [657, 82] width 7 height 7
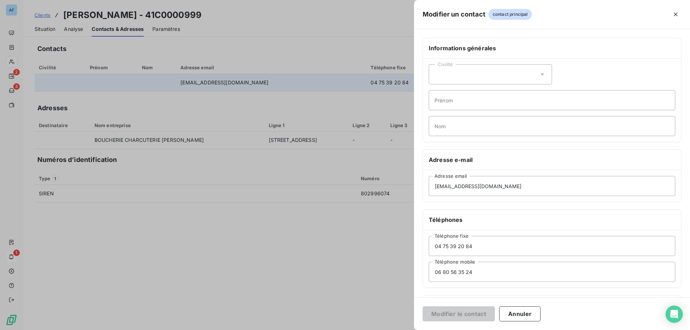
click at [493, 81] on div "Civilité" at bounding box center [490, 74] width 123 height 20
click at [493, 102] on li "Monsieur" at bounding box center [490, 105] width 123 height 13
click at [493, 102] on input "Prénom" at bounding box center [552, 100] width 247 height 20
type input "[PERSON_NAME]"
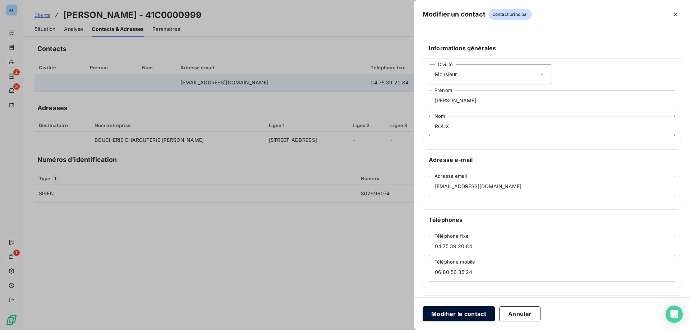
type input "ROUX"
click at [438, 315] on button "Modifier le contact" at bounding box center [459, 314] width 72 height 15
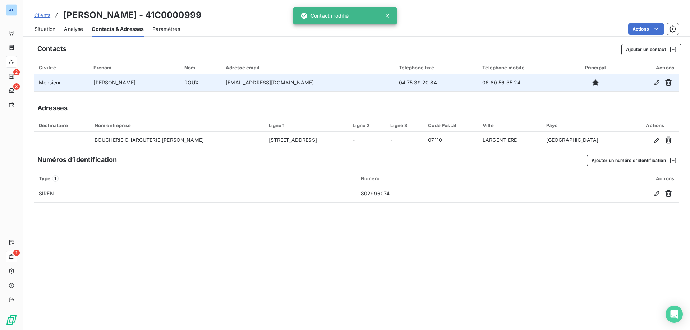
click at [37, 29] on span "Situation" at bounding box center [45, 29] width 21 height 7
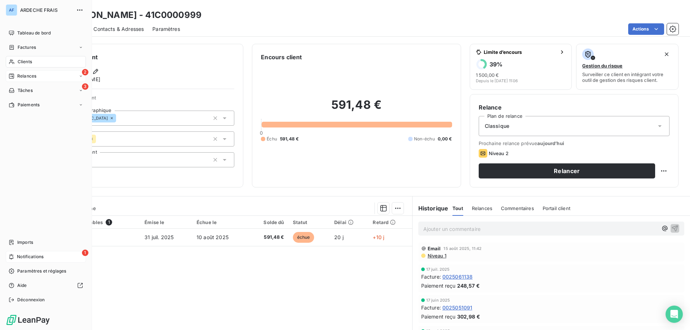
click at [11, 78] on icon at bounding box center [12, 76] width 6 height 6
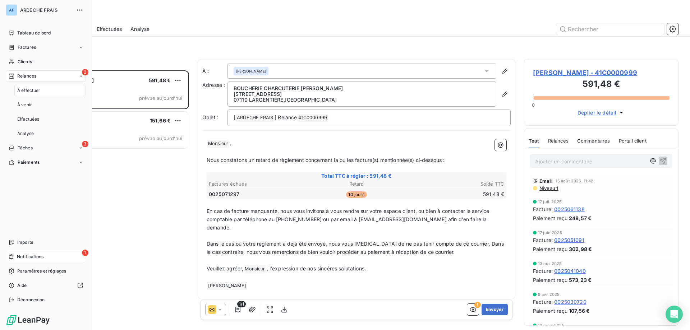
scroll to position [255, 149]
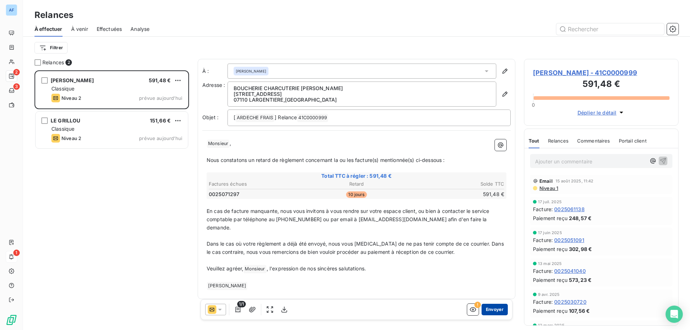
click at [502, 315] on button "Envoyer" at bounding box center [495, 310] width 26 height 12
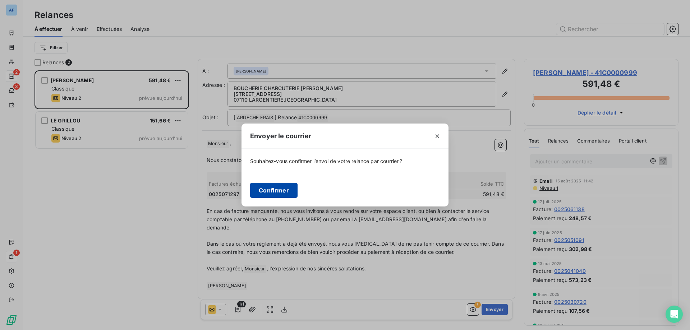
click at [280, 191] on button "Confirmer" at bounding box center [273, 190] width 47 height 15
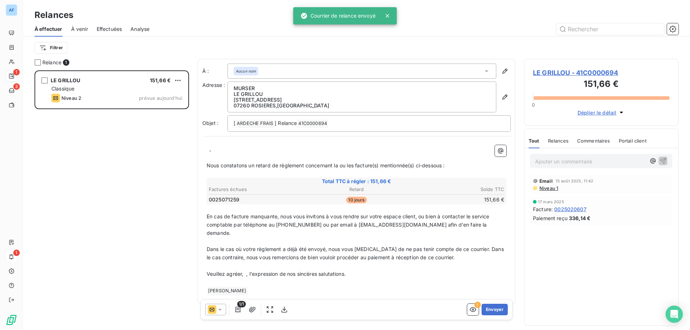
click at [207, 149] on p "﻿ ﻿ ," at bounding box center [357, 149] width 300 height 8
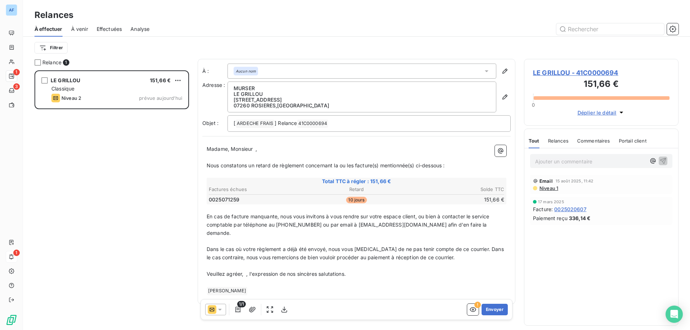
click at [256, 149] on span "," at bounding box center [256, 149] width 1 height 6
click at [246, 270] on p "Veuillez agréer, ﻿ , l'expression de nos sincères salutations." at bounding box center [357, 274] width 300 height 8
click at [491, 310] on button "Envoyer" at bounding box center [495, 310] width 26 height 12
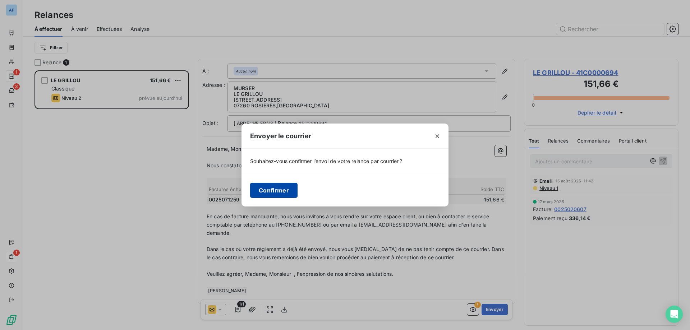
click at [271, 186] on button "Confirmer" at bounding box center [273, 190] width 47 height 15
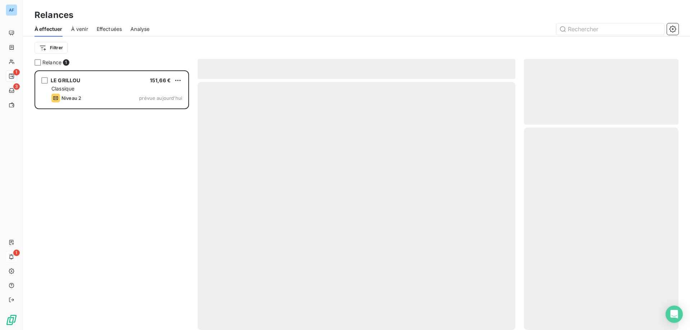
click at [273, 193] on div at bounding box center [357, 206] width 318 height 248
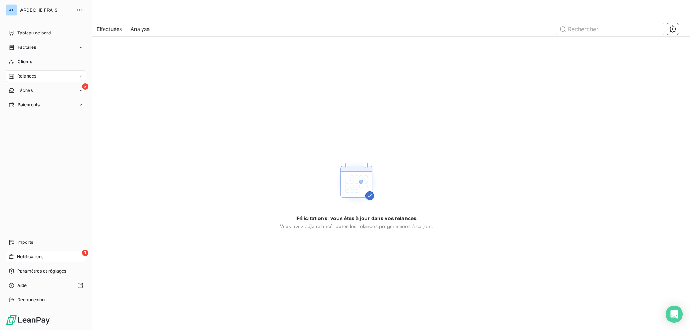
click at [13, 59] on icon at bounding box center [12, 62] width 6 height 6
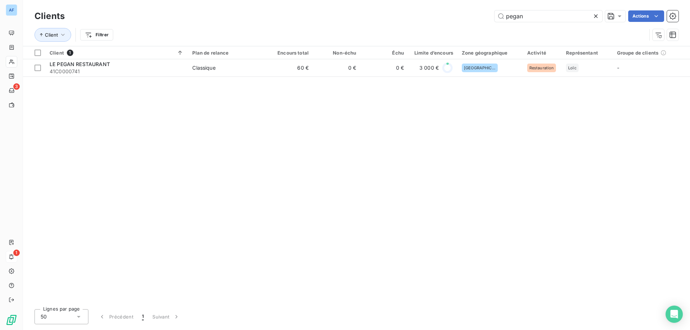
click at [596, 17] on icon at bounding box center [596, 16] width 4 height 4
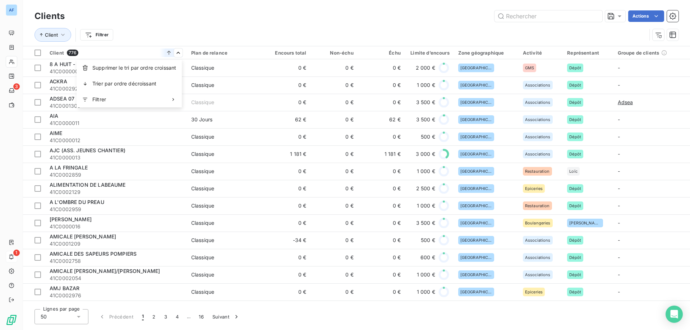
click at [255, 50] on html "AF 3 1 Clients Actions Client Filtrer Client 776 Plan de relance Encours total …" at bounding box center [345, 165] width 690 height 330
click at [205, 70] on div at bounding box center [218, 71] width 72 height 15
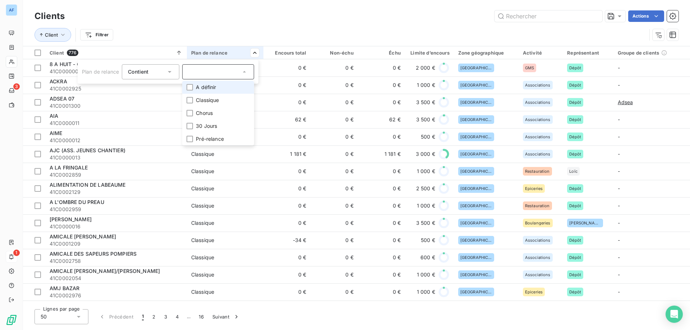
click at [205, 85] on span "A définir" at bounding box center [206, 87] width 20 height 7
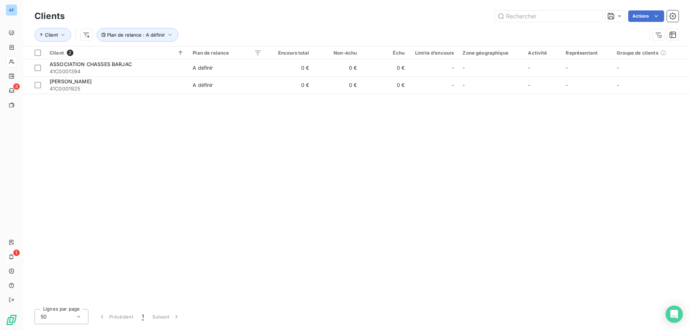
click at [206, 29] on html "AF 3 1 Clients Actions Client Plan de relance : A définir Client 2 Plan de rela…" at bounding box center [345, 165] width 690 height 330
click at [168, 35] on icon "button" at bounding box center [169, 34] width 7 height 7
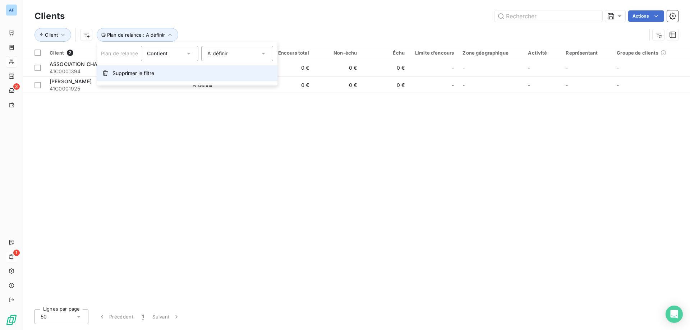
click at [105, 73] on icon "button" at bounding box center [105, 73] width 6 height 6
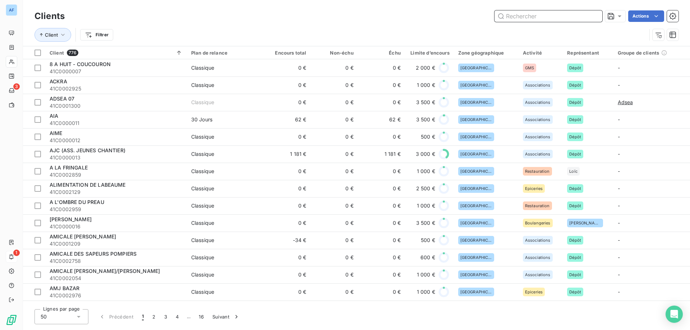
click at [528, 16] on input "text" at bounding box center [549, 16] width 108 height 12
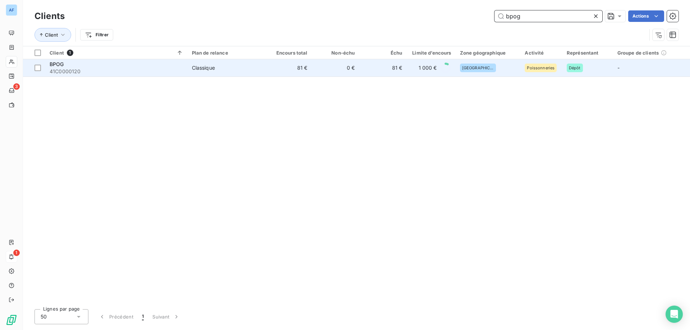
type input "bpog"
click at [265, 76] on td "81 €" at bounding box center [288, 67] width 47 height 17
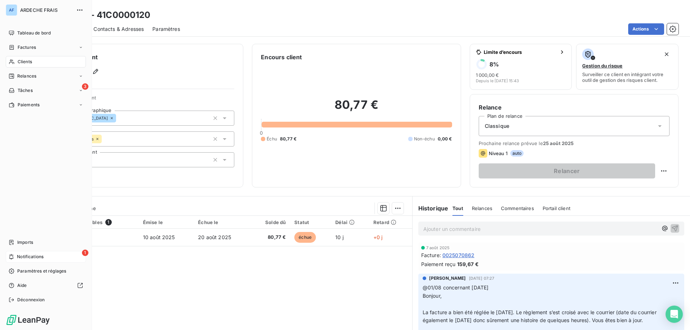
click at [22, 63] on span "Clients" at bounding box center [25, 62] width 14 height 6
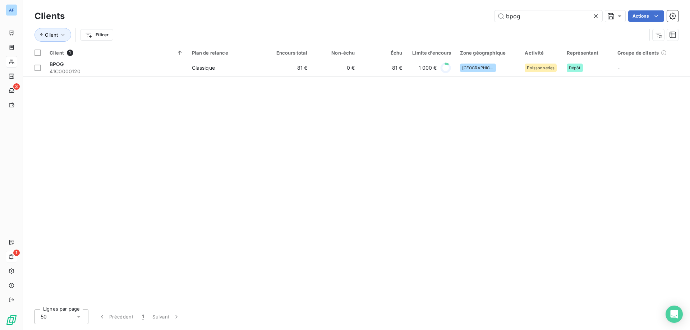
click at [594, 18] on icon at bounding box center [596, 16] width 7 height 7
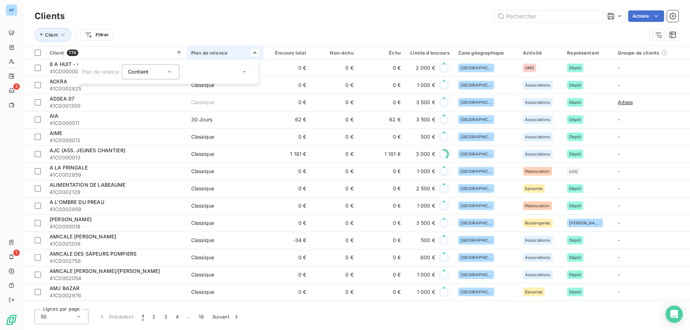
click at [194, 73] on div at bounding box center [218, 71] width 72 height 15
click at [196, 87] on span "A définir" at bounding box center [206, 87] width 20 height 7
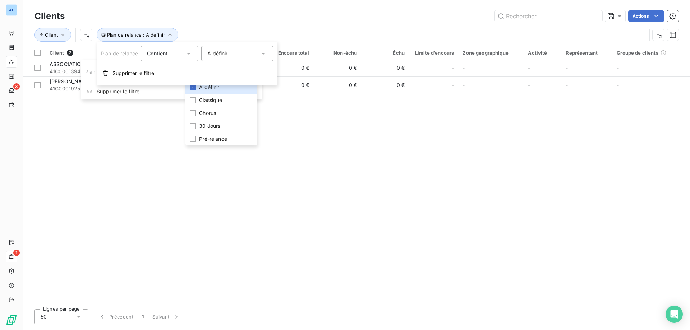
click at [220, 26] on html "AF 3 1 Clients Actions Client Plan de relance : A définir Client 2 Plan de rela…" at bounding box center [345, 165] width 690 height 330
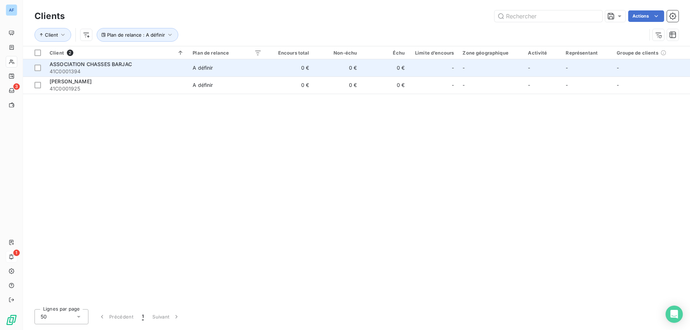
click at [90, 67] on span "ASSOCIATION CHASSES BARJAC" at bounding box center [91, 64] width 82 height 6
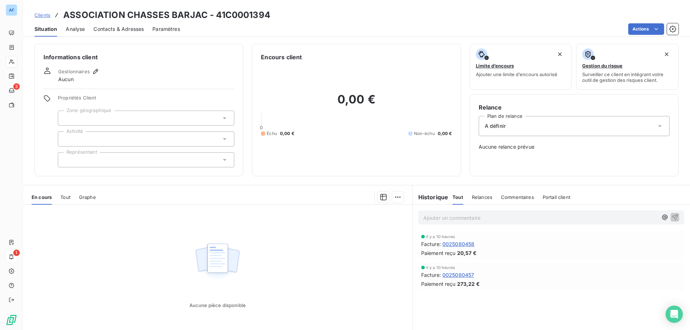
click at [101, 123] on div at bounding box center [146, 118] width 177 height 15
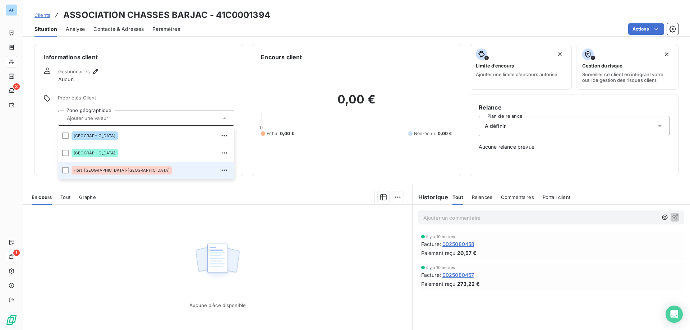
click at [96, 171] on span "Hors [GEOGRAPHIC_DATA]-[GEOGRAPHIC_DATA]" at bounding box center [122, 170] width 96 height 4
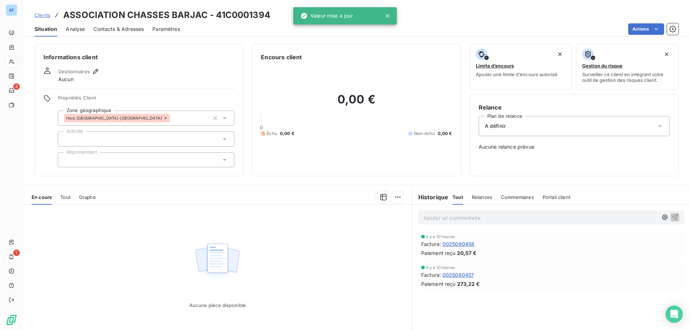
click at [124, 91] on div "Informations client Gestionnaires Aucun Propriétés Client Zone géographique Hor…" at bounding box center [139, 110] width 209 height 133
click at [118, 142] on div at bounding box center [146, 139] width 177 height 15
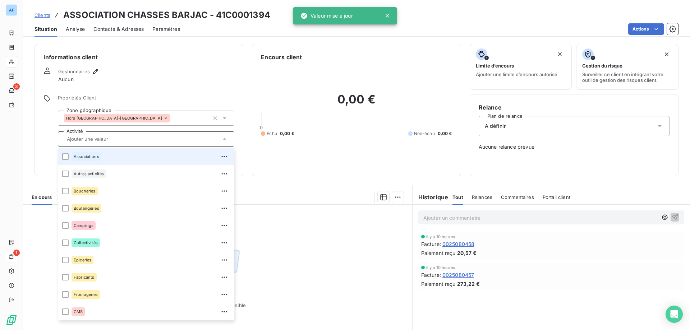
click at [113, 158] on div "Associations" at bounding box center [151, 157] width 159 height 12
click at [130, 91] on div "Informations client Gestionnaires Aucun Propriétés Client Zone géographique Hor…" at bounding box center [139, 110] width 209 height 133
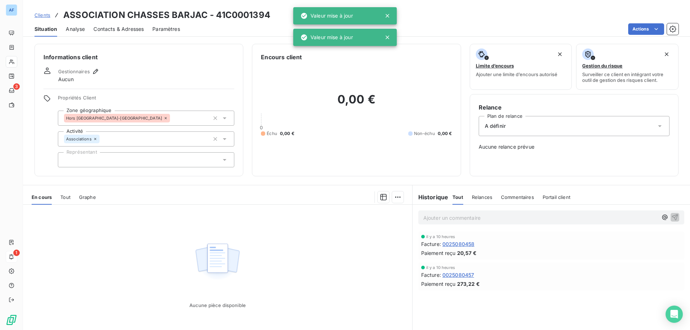
click at [115, 161] on div at bounding box center [146, 159] width 177 height 15
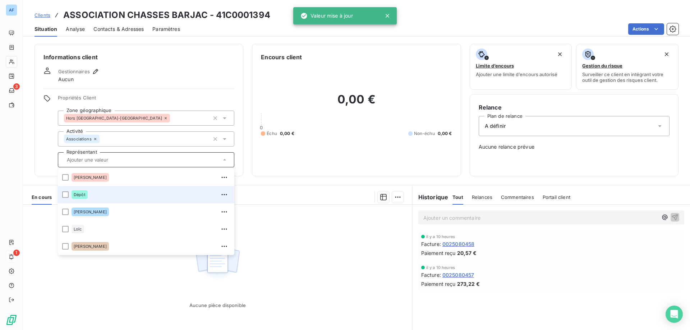
click at [109, 196] on div "Dépôt" at bounding box center [151, 195] width 159 height 12
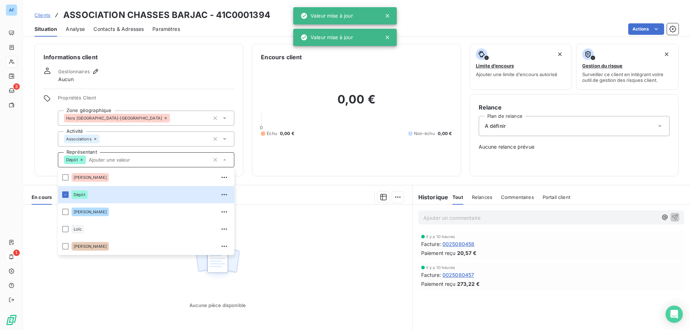
click at [291, 241] on div "Aucune pièce disponible" at bounding box center [217, 274] width 389 height 138
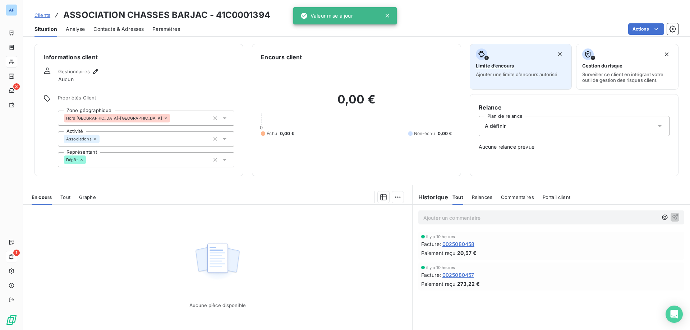
click at [509, 66] on span "Limite d’encours" at bounding box center [495, 66] width 38 height 6
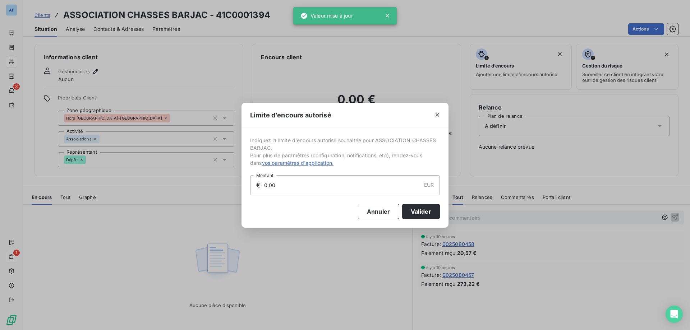
drag, startPoint x: 297, startPoint y: 189, endPoint x: 154, endPoint y: 177, distance: 143.3
click at [154, 177] on div "Limite d’encours autorisé Indiquez la limite d'encours autorisé souhaitée pour …" at bounding box center [345, 165] width 690 height 330
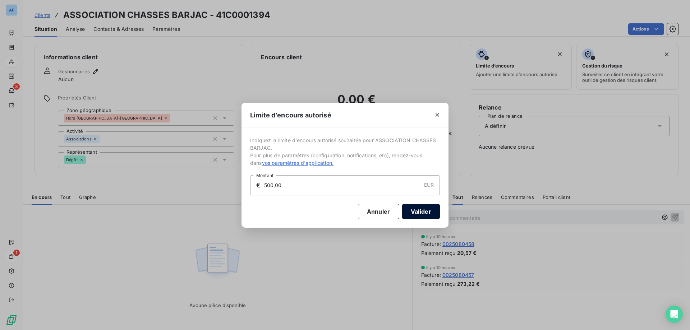
type input "500,00"
click at [421, 216] on button "Valider" at bounding box center [421, 211] width 38 height 15
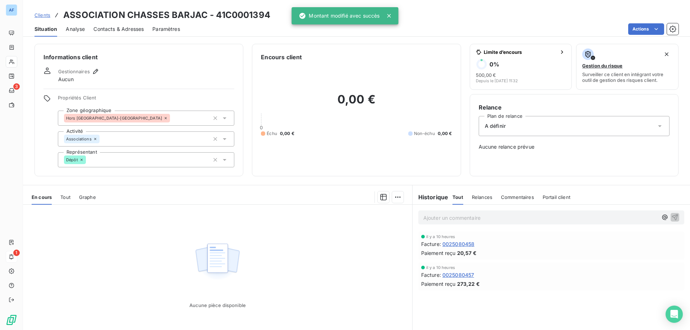
click at [509, 127] on div "A définir" at bounding box center [574, 126] width 191 height 20
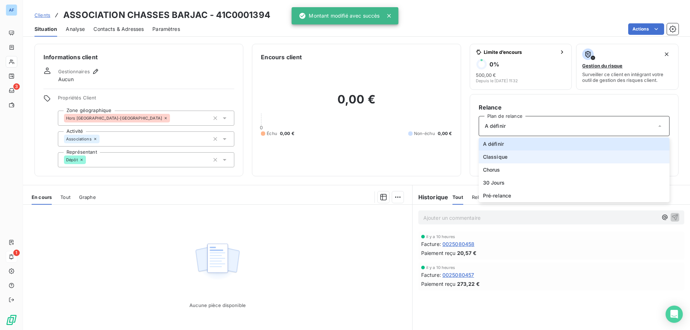
click at [498, 157] on span "Classique" at bounding box center [495, 157] width 24 height 7
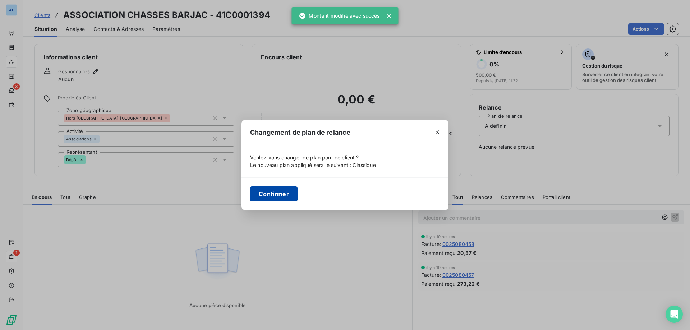
click at [280, 197] on button "Confirmer" at bounding box center [273, 194] width 47 height 15
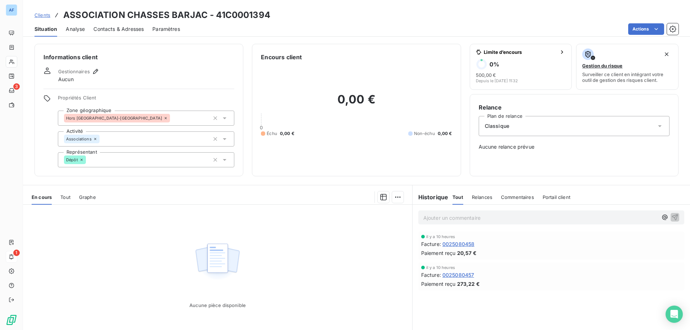
click at [78, 31] on span "Analyse" at bounding box center [75, 29] width 19 height 7
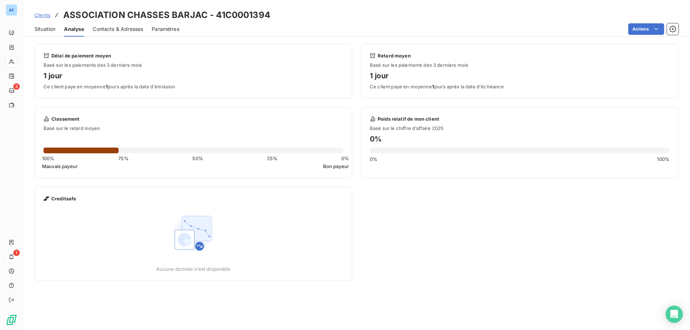
click at [104, 31] on span "Contacts & Adresses" at bounding box center [118, 29] width 50 height 7
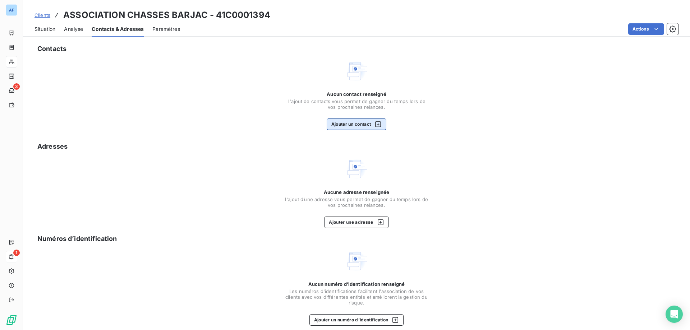
click at [359, 128] on button "Ajouter un contact" at bounding box center [357, 125] width 60 height 12
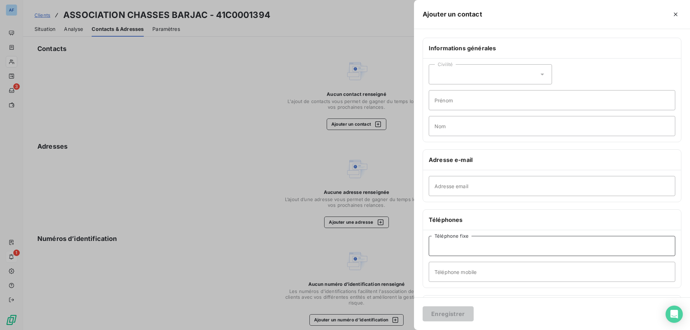
click at [479, 255] on input "Téléphone fixe" at bounding box center [552, 246] width 247 height 20
paste input "0466243781"
click at [442, 249] on input "0466243781" at bounding box center [552, 246] width 247 height 20
click at [450, 248] on input "04 66243781" at bounding box center [552, 246] width 247 height 20
click at [458, 247] on input "04 66 243781" at bounding box center [552, 246] width 247 height 20
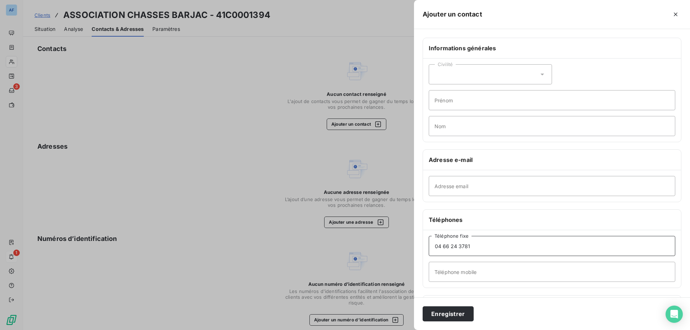
click at [465, 246] on input "04 66 24 3781" at bounding box center [552, 246] width 247 height 20
type input "04 66 24 37 81"
click at [455, 279] on input "Téléphone mobile" at bounding box center [552, 272] width 247 height 20
paste input "0689546517"
click at [442, 273] on input "0689546517" at bounding box center [552, 272] width 247 height 20
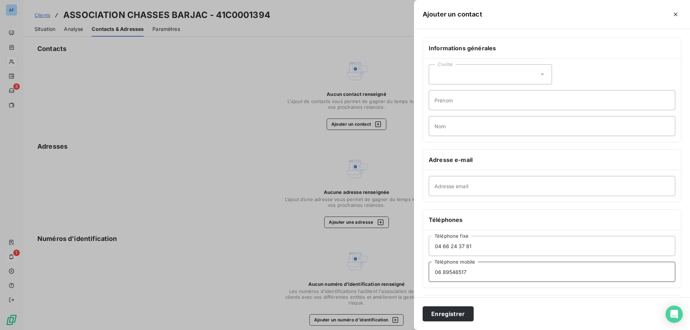
click at [450, 274] on input "06 89546517" at bounding box center [552, 272] width 247 height 20
click at [459, 272] on input "06 89 546517" at bounding box center [552, 272] width 247 height 20
click at [464, 272] on input "06 89 54 6517" at bounding box center [552, 272] width 247 height 20
type input "06 89 54 65 17"
click at [459, 313] on button "Enregistrer" at bounding box center [448, 314] width 51 height 15
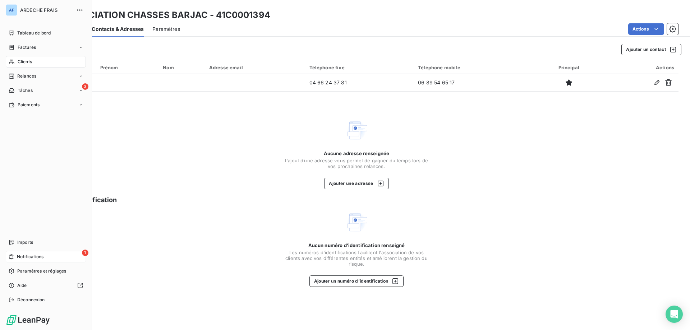
click at [35, 62] on div "Clients" at bounding box center [46, 62] width 80 height 12
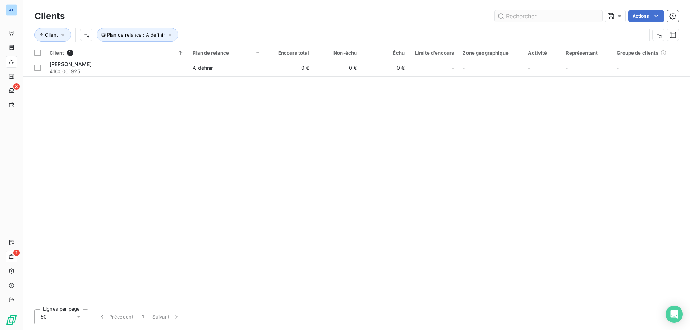
click at [522, 16] on input "text" at bounding box center [549, 16] width 108 height 12
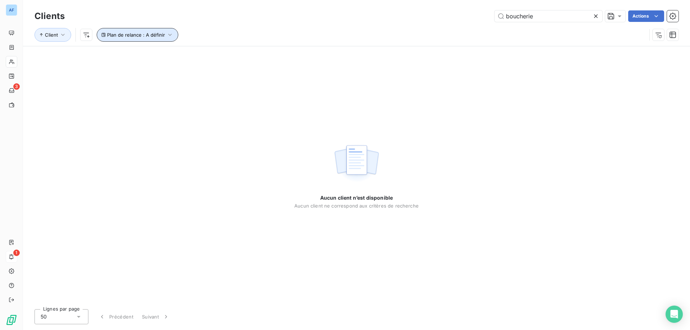
click at [131, 41] on button "Plan de relance : A définir" at bounding box center [138, 35] width 82 height 14
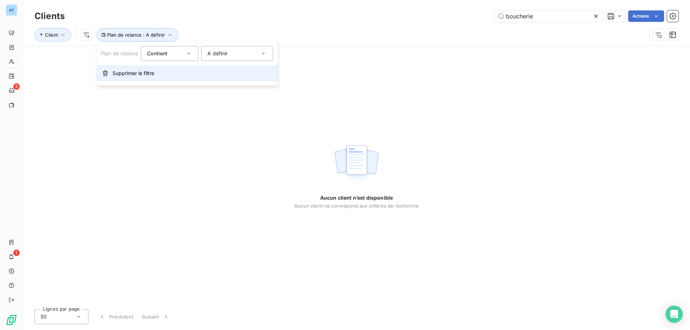
click at [128, 75] on span "Supprimer le filtre" at bounding box center [134, 73] width 42 height 7
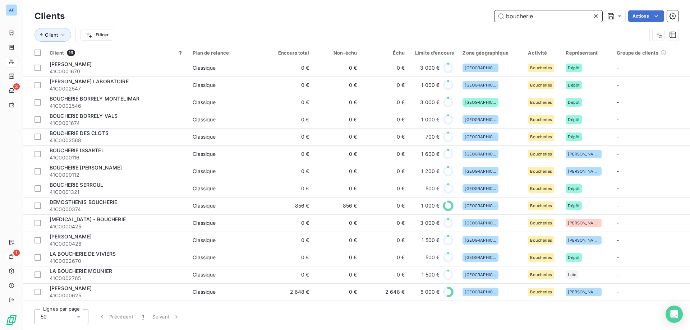
click at [546, 16] on input "boucherie" at bounding box center [549, 16] width 108 height 12
drag, startPoint x: 547, startPoint y: 20, endPoint x: 539, endPoint y: 18, distance: 7.7
click at [539, 18] on input "boucherie" at bounding box center [549, 16] width 108 height 12
drag, startPoint x: 532, startPoint y: 18, endPoint x: 205, endPoint y: -5, distance: 327.7
click at [205, 0] on html "AF 3 1 Clients boucherie Actions Client Filtrer Client 16 Plan de relance Encou…" at bounding box center [345, 165] width 690 height 330
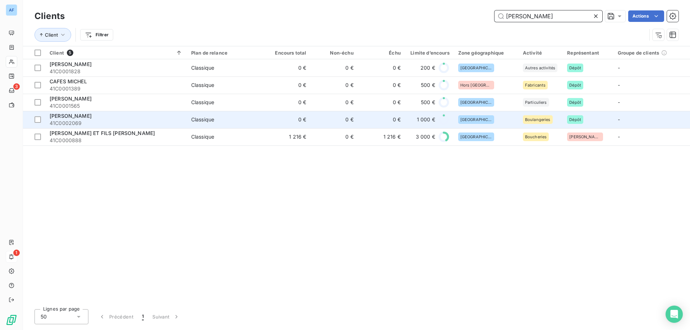
type input "[PERSON_NAME]"
click at [183, 123] on span "41C0002069" at bounding box center [116, 123] width 133 height 7
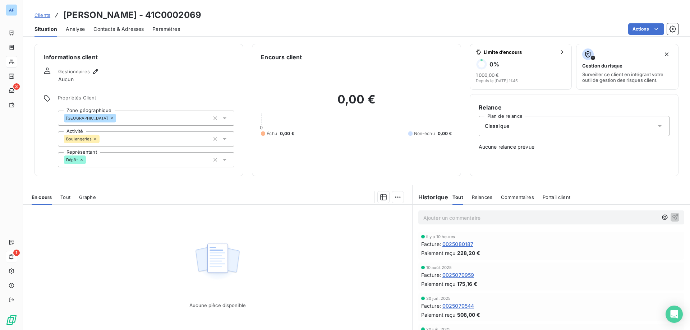
click at [42, 15] on span "Clients" at bounding box center [43, 15] width 16 height 6
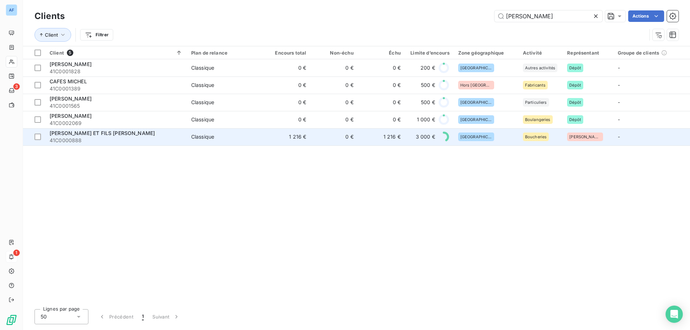
click at [109, 140] on span "41C0000888" at bounding box center [116, 140] width 133 height 7
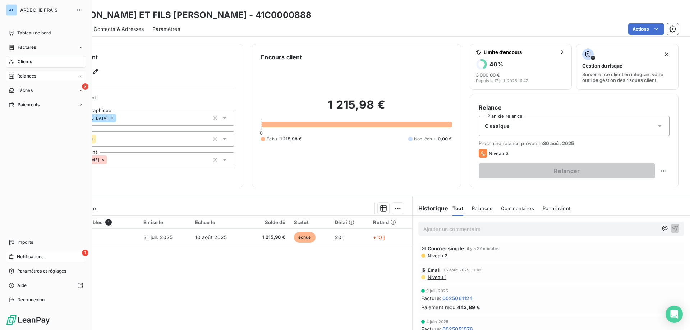
click at [23, 80] on div "Relances" at bounding box center [46, 76] width 80 height 12
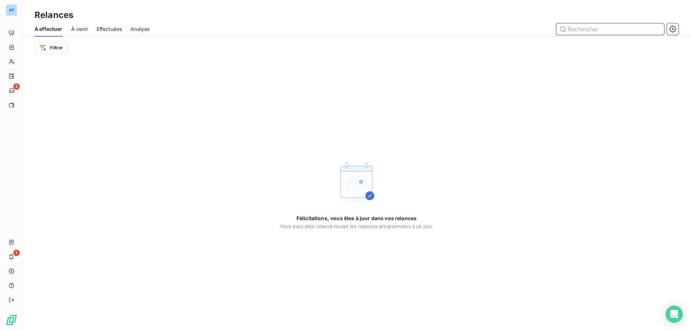
click at [75, 29] on span "À venir" at bounding box center [79, 29] width 17 height 7
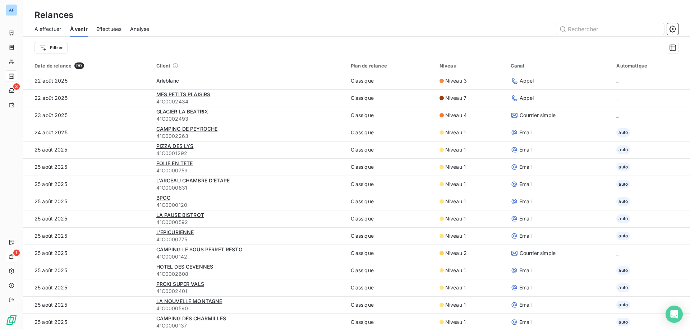
click at [98, 31] on span "Effectuées" at bounding box center [109, 29] width 26 height 7
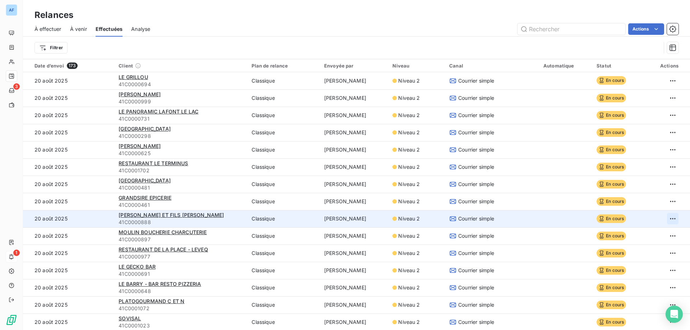
click at [665, 218] on html "AF 3 1 Relances À effectuer À venir Effectuées Analyse Actions Filtrer Date d’e…" at bounding box center [345, 165] width 690 height 330
click at [648, 232] on div "Annuler l’envoi" at bounding box center [637, 235] width 64 height 12
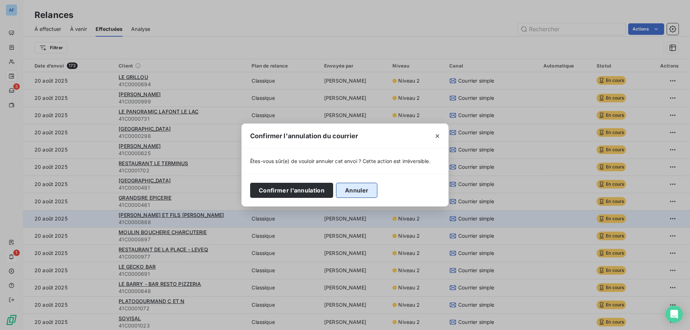
click at [356, 192] on button "Annuler" at bounding box center [356, 190] width 41 height 15
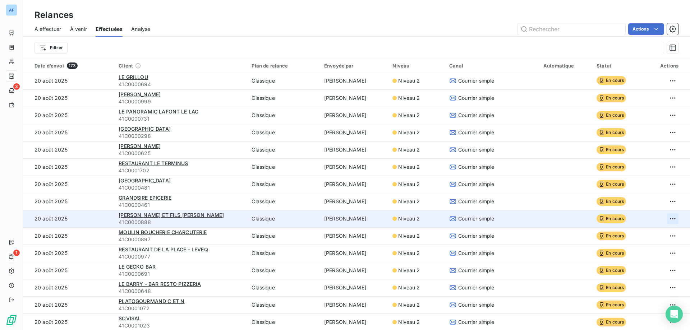
click at [666, 219] on html "AF 3 1 Relances À effectuer À venir Effectuées Analyse Actions Filtrer Date d’e…" at bounding box center [345, 165] width 690 height 330
click at [647, 232] on div "Annuler l’envoi" at bounding box center [637, 235] width 64 height 12
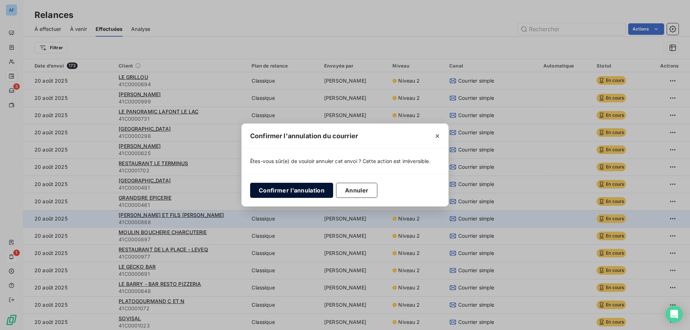
drag, startPoint x: 291, startPoint y: 183, endPoint x: 293, endPoint y: 191, distance: 7.9
click at [291, 184] on button "Confirmer l'annulation" at bounding box center [291, 190] width 83 height 15
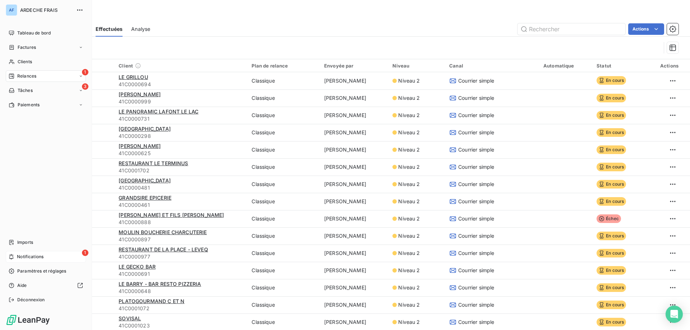
click at [44, 77] on div "1 Relances" at bounding box center [46, 76] width 80 height 12
click at [83, 77] on icon at bounding box center [81, 76] width 4 height 4
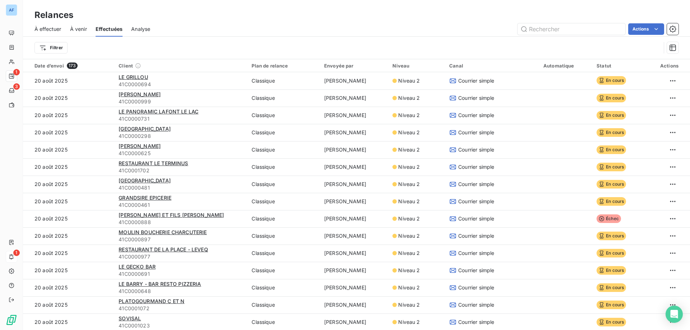
click at [202, 21] on div "Relances" at bounding box center [356, 15] width 667 height 13
click at [44, 32] on span "À effectuer" at bounding box center [48, 29] width 27 height 7
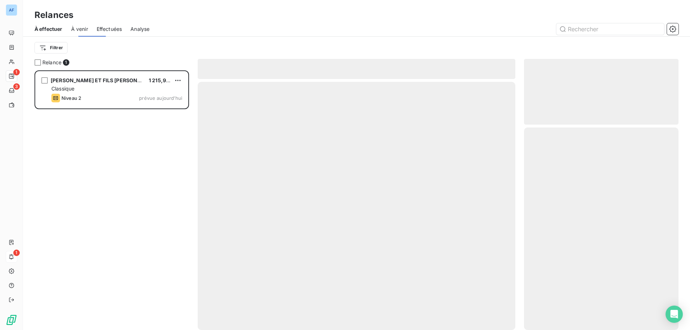
scroll to position [255, 149]
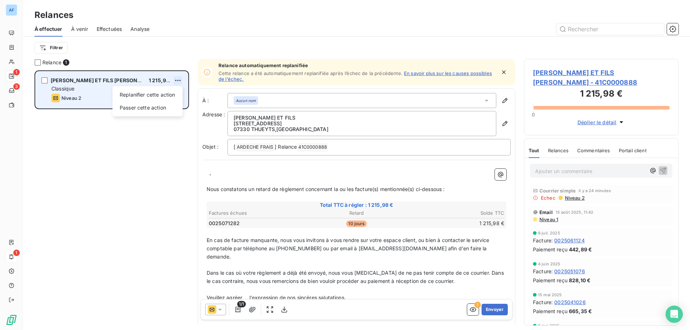
click at [176, 79] on html "AF 1 3 1 Relances À effectuer À venir Effectuées Analyse Filtrer Relance 1 [PER…" at bounding box center [345, 165] width 690 height 330
click at [156, 105] on div "Passer cette action" at bounding box center [147, 108] width 64 height 12
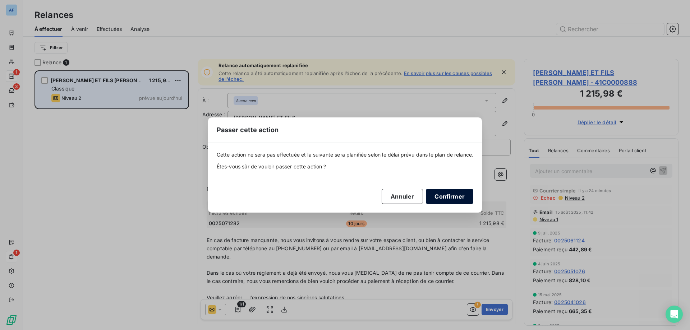
click at [451, 195] on button "Confirmer" at bounding box center [449, 196] width 47 height 15
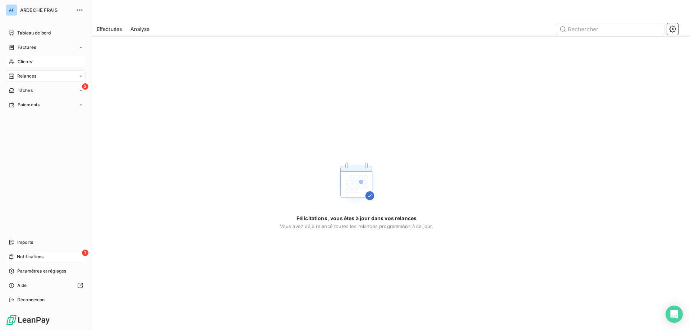
click at [23, 59] on span "Clients" at bounding box center [25, 62] width 14 height 6
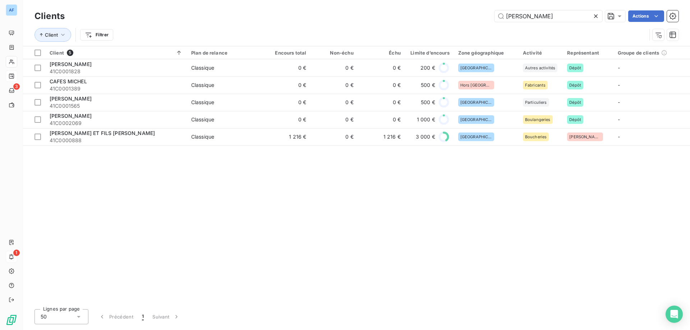
drag, startPoint x: 536, startPoint y: 20, endPoint x: 226, endPoint y: 9, distance: 310.2
click at [226, 9] on div "Clients [PERSON_NAME] Actions" at bounding box center [357, 16] width 644 height 15
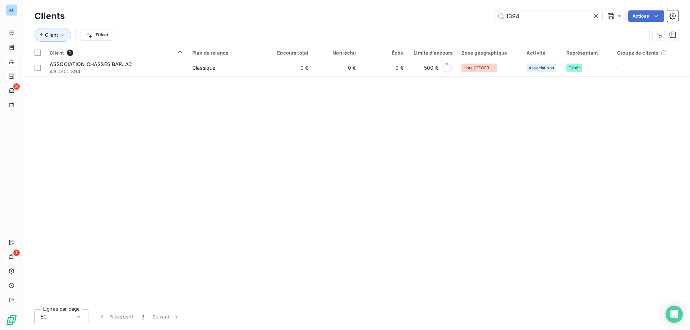
type input "1394"
click at [600, 19] on icon at bounding box center [596, 16] width 7 height 7
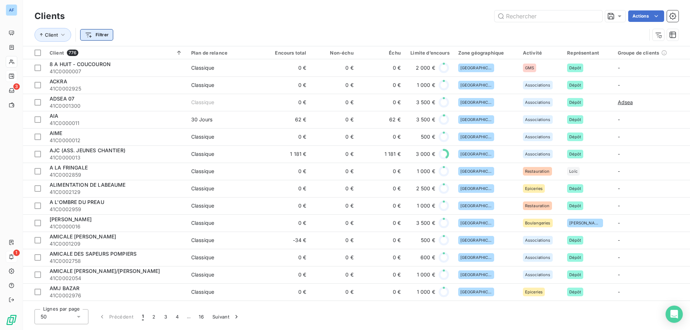
click at [96, 40] on html "AF 3 1 Clients Actions Client Filtrer Client 776 Plan de relance Encours total …" at bounding box center [345, 165] width 690 height 330
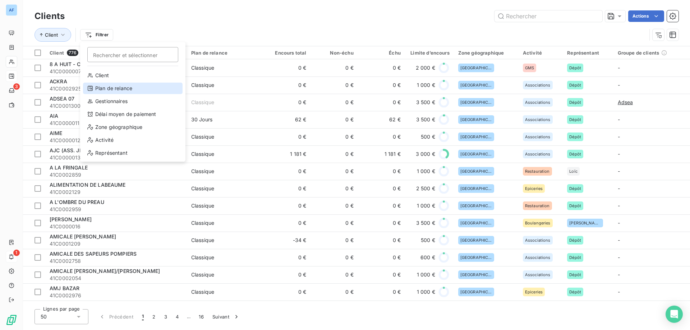
click at [113, 88] on div "Plan de relance" at bounding box center [133, 89] width 100 height 12
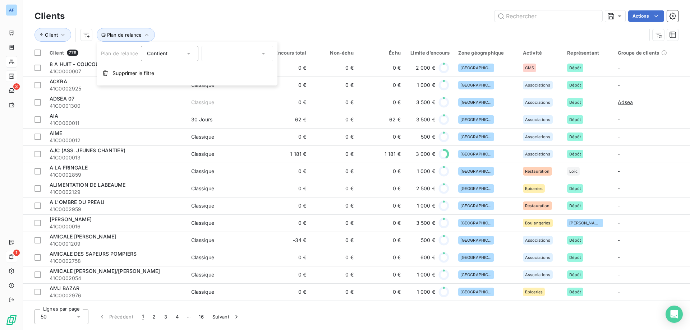
click at [223, 54] on div at bounding box center [237, 53] width 72 height 15
click at [225, 68] on span "A définir" at bounding box center [225, 68] width 20 height 7
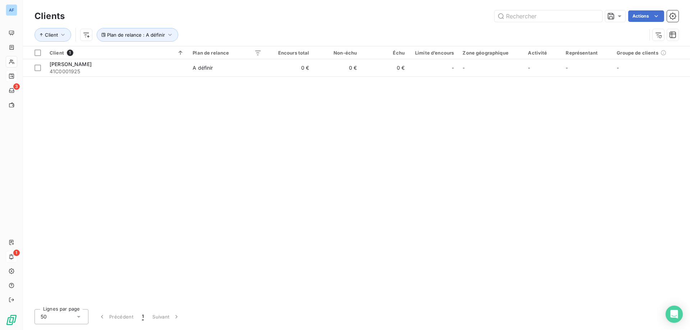
click at [343, 146] on div "Client 1 Plan de relance Encours total Non-échu Échu Limite d’encours Zone géog…" at bounding box center [356, 174] width 667 height 257
click at [159, 37] on span "Plan de relance : A définir" at bounding box center [136, 35] width 58 height 6
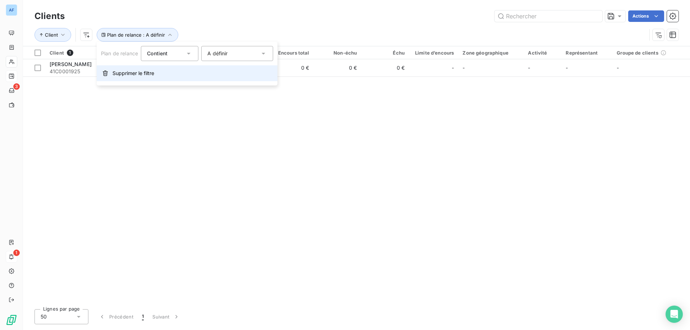
click at [125, 74] on span "Supprimer le filtre" at bounding box center [134, 73] width 42 height 7
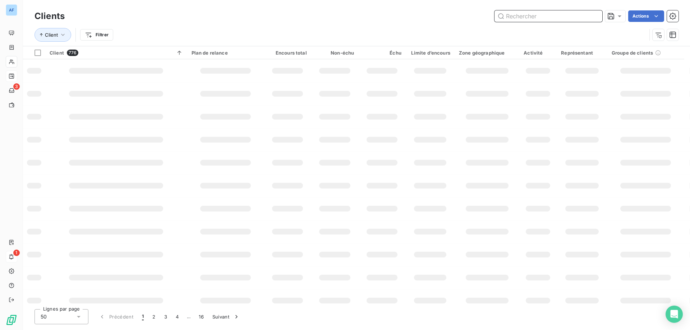
click at [532, 17] on input "text" at bounding box center [549, 16] width 108 height 12
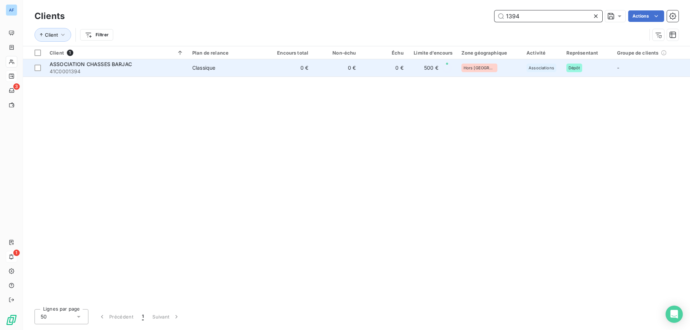
type input "1394"
click at [380, 74] on td "0 €" at bounding box center [384, 67] width 47 height 17
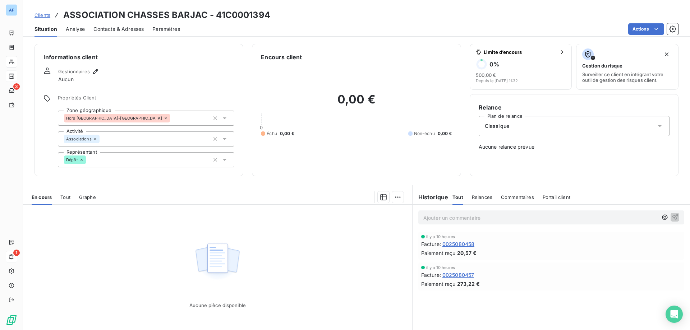
click at [73, 29] on span "Analyse" at bounding box center [75, 29] width 19 height 7
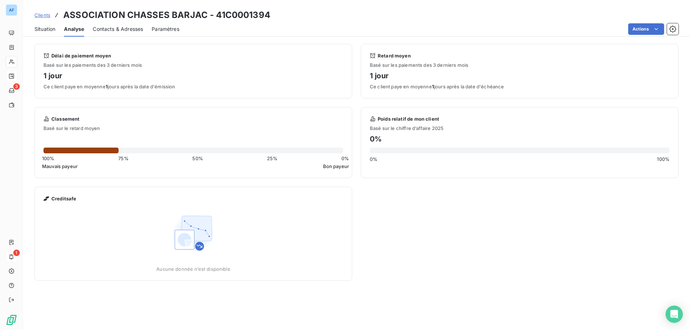
click at [104, 29] on span "Contacts & Adresses" at bounding box center [118, 29] width 50 height 7
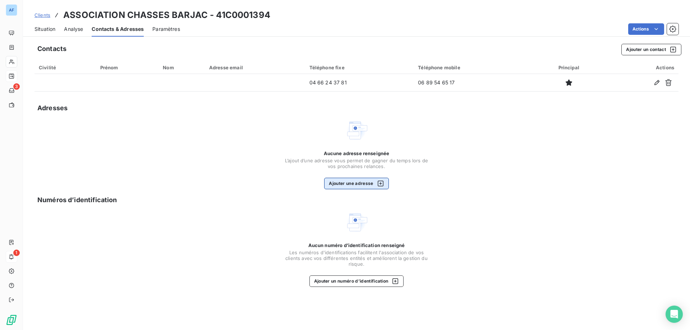
click at [374, 184] on div "button" at bounding box center [379, 183] width 11 height 7
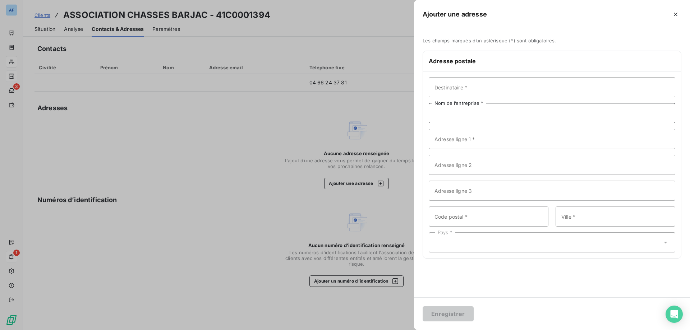
click at [478, 115] on input "Nom de l’entreprise *" at bounding box center [552, 113] width 247 height 20
paste input "ASSOCIATION DE CHASSE BARJAC -ST PRIVAT DE CHAMPCLOS"
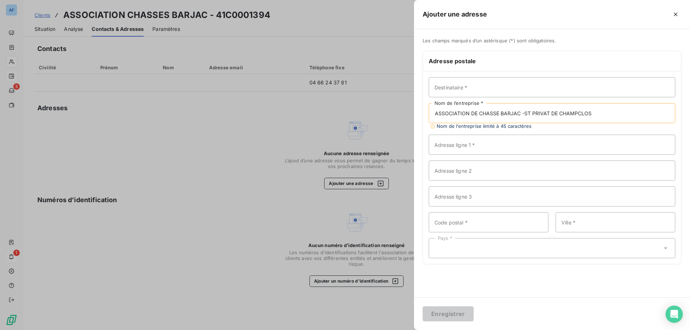
drag, startPoint x: 499, startPoint y: 114, endPoint x: 530, endPoint y: 118, distance: 31.1
click at [582, 113] on input "ASSOCIATION DE CHASSE BARJAC -ST PRIVAT DE CHAMPCLOS" at bounding box center [552, 113] width 247 height 20
click at [535, 112] on input "ASSOCIATION DE CHASSE BARJAC -ST PRIVAT DE CHAMPCLOS" at bounding box center [552, 113] width 247 height 20
drag, startPoint x: 521, startPoint y: 113, endPoint x: 678, endPoint y: 125, distance: 157.2
click at [678, 125] on div "Destinataire * ASSOCIATION DE CHASSE BARJAC -ST PRIVAT DE CHAMPCLOS Nom de l’en…" at bounding box center [552, 168] width 258 height 193
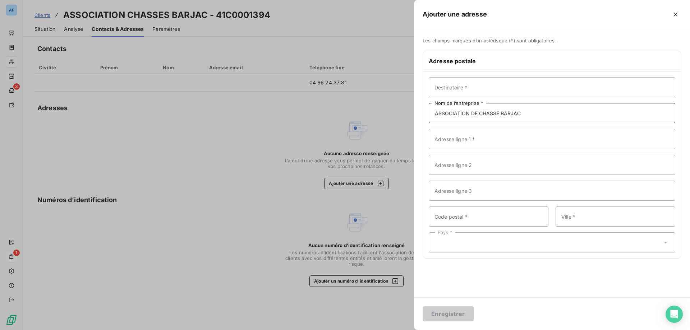
drag, startPoint x: 500, startPoint y: 111, endPoint x: 658, endPoint y: 123, distance: 158.4
click at [641, 123] on div "Destinataire * ASSOCIATION DE CHASSE BARJAC Nom de l’entreprise * Adresse ligne…" at bounding box center [552, 165] width 258 height 187
type input "ASSOCIATION DE CHASSE"
click at [492, 137] on input "Adresse ligne 1 *" at bounding box center [552, 139] width 247 height 20
type input "m"
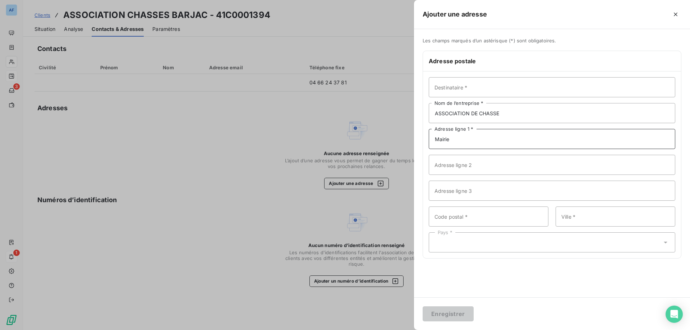
type input "Mairie"
type input "[STREET_ADDRESS]"
click at [498, 224] on input "Code postal *" at bounding box center [489, 217] width 120 height 20
type input "30430"
paste input "BARJAC"
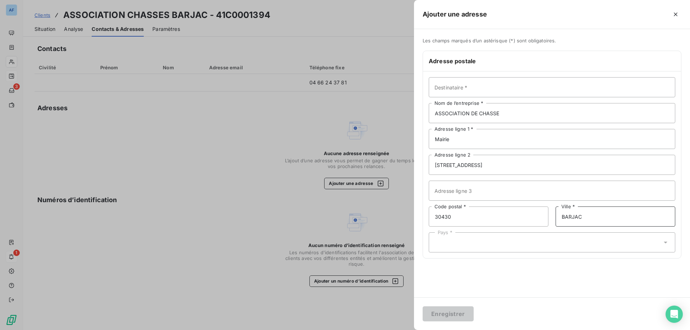
type input "BARJAC"
click at [486, 247] on div "Pays *" at bounding box center [552, 243] width 247 height 20
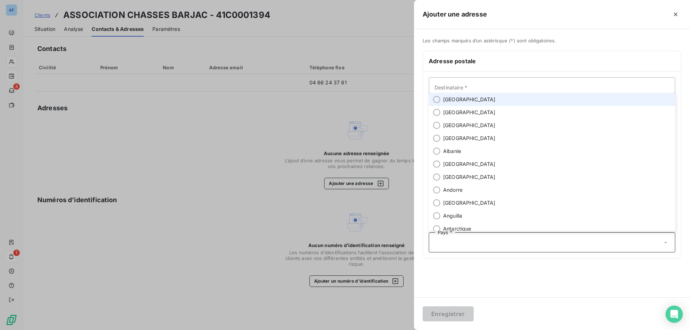
click at [465, 100] on li "[GEOGRAPHIC_DATA]" at bounding box center [552, 99] width 247 height 13
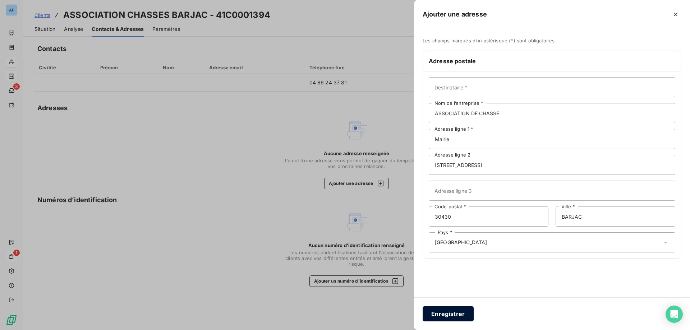
click at [454, 318] on button "Enregistrer" at bounding box center [448, 314] width 51 height 15
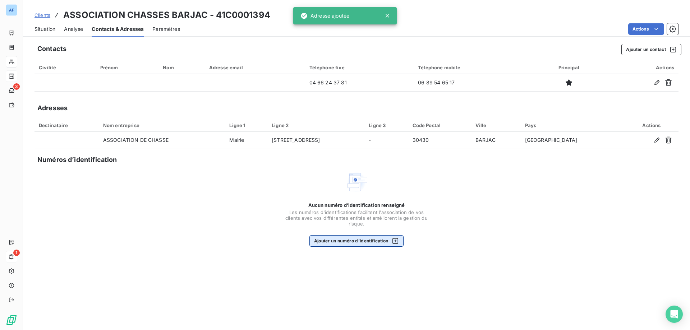
click at [372, 243] on button "Ajouter un numéro d’identification" at bounding box center [357, 242] width 95 height 12
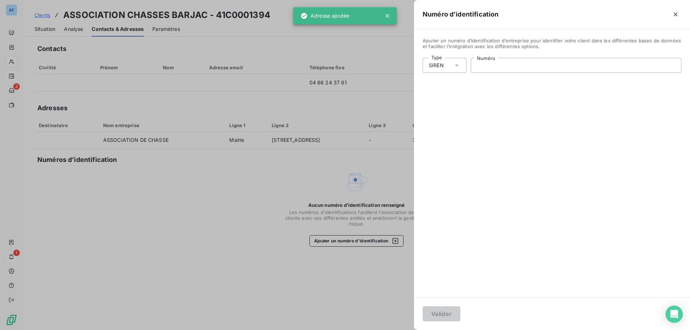
click at [557, 64] on input "Numéro" at bounding box center [576, 65] width 210 height 14
paste input "933 110 025"
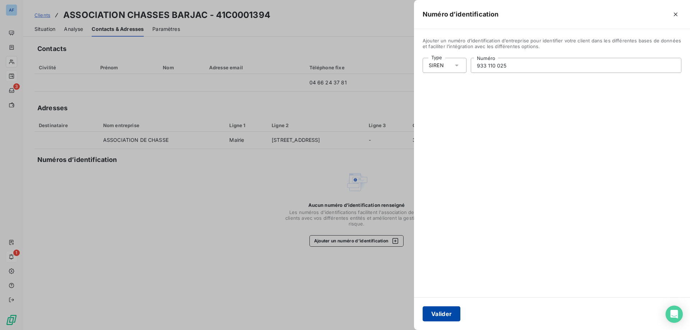
type input "933 110 025"
click at [452, 311] on button "Valider" at bounding box center [442, 314] width 38 height 15
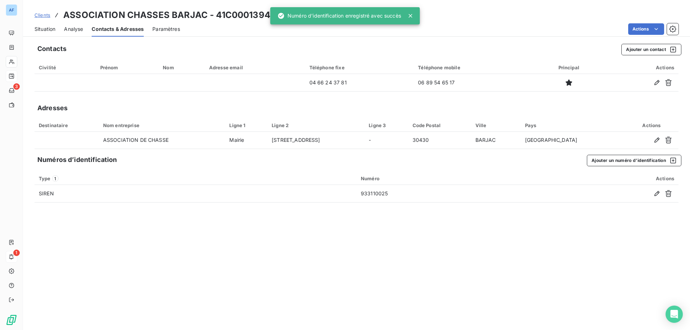
click at [49, 28] on span "Situation" at bounding box center [45, 29] width 21 height 7
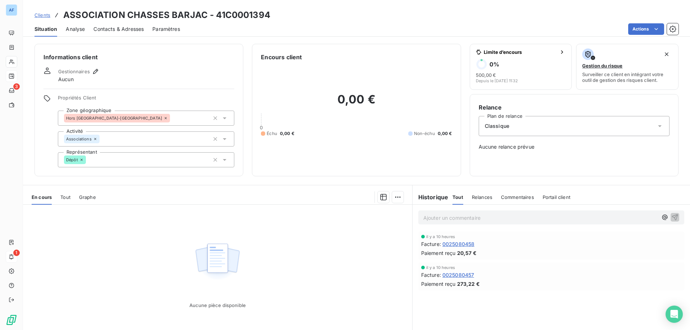
click at [47, 18] on span "Clients" at bounding box center [43, 15] width 16 height 6
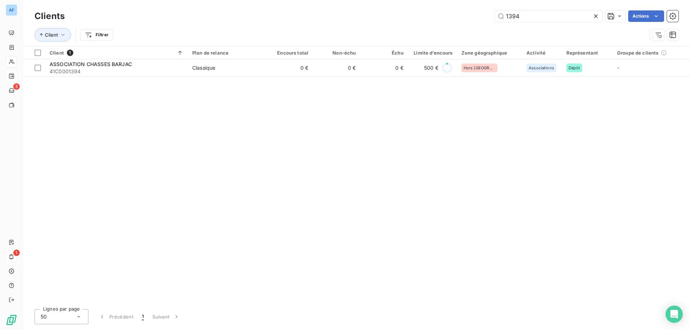
click at [593, 14] on icon at bounding box center [596, 16] width 7 height 7
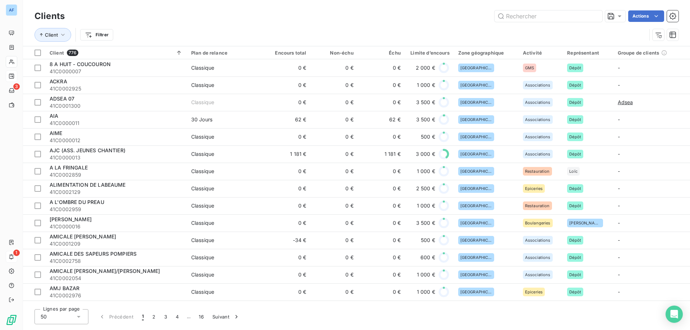
click at [104, 35] on html "AF 3 1 Clients Actions Client Filtrer Client 776 Plan de relance Encours total …" at bounding box center [345, 165] width 690 height 330
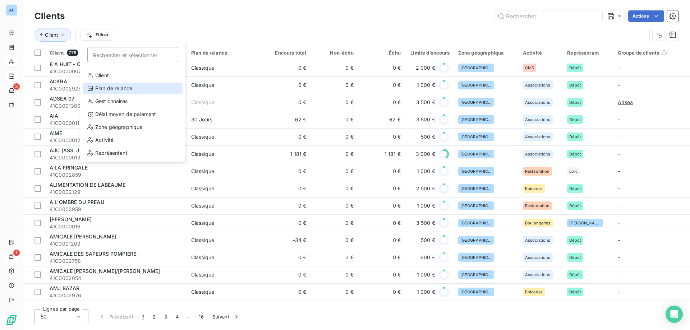
click at [120, 90] on div "Plan de relance" at bounding box center [133, 89] width 100 height 12
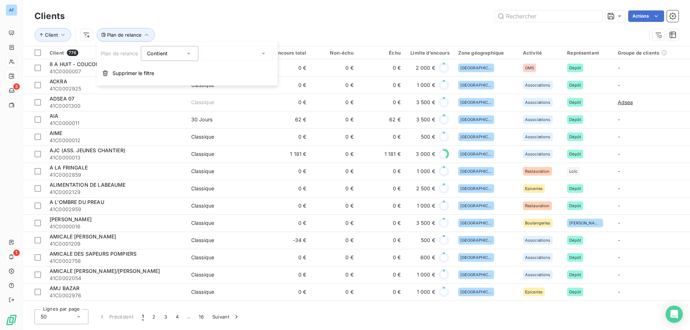
click at [221, 53] on div at bounding box center [237, 53] width 72 height 15
click at [225, 67] on span "A définir" at bounding box center [225, 68] width 20 height 7
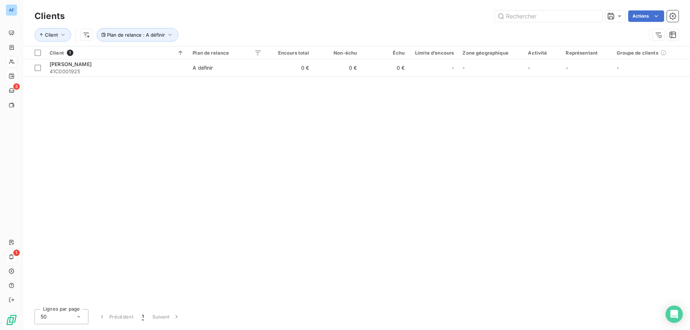
click at [291, 33] on div "Client Plan de relance : A définir" at bounding box center [341, 35] width 612 height 14
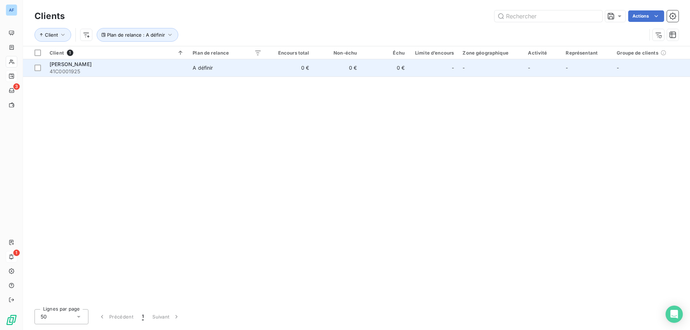
click at [255, 67] on span "A définir" at bounding box center [227, 67] width 69 height 7
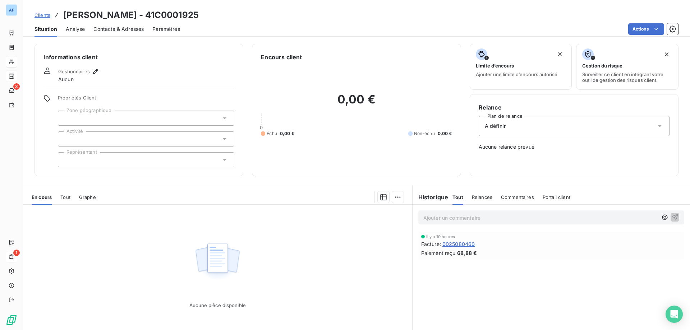
click at [114, 118] on div at bounding box center [146, 118] width 177 height 15
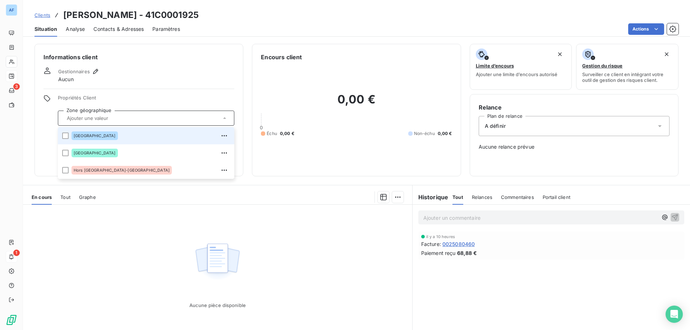
click at [109, 137] on div "[GEOGRAPHIC_DATA]" at bounding box center [151, 136] width 159 height 12
click at [123, 88] on div "Informations client Gestionnaires Aucun Propriétés Client Zone géographique Ard…" at bounding box center [139, 110] width 209 height 133
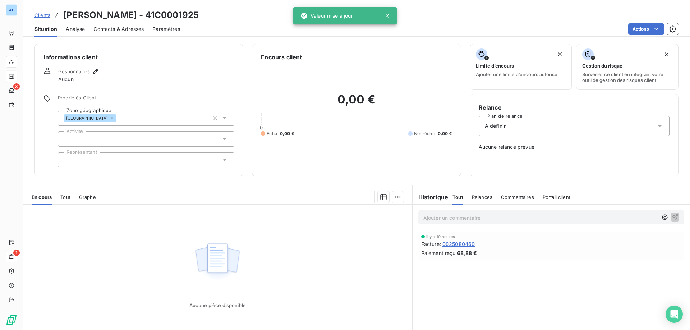
click at [103, 135] on div at bounding box center [146, 139] width 177 height 15
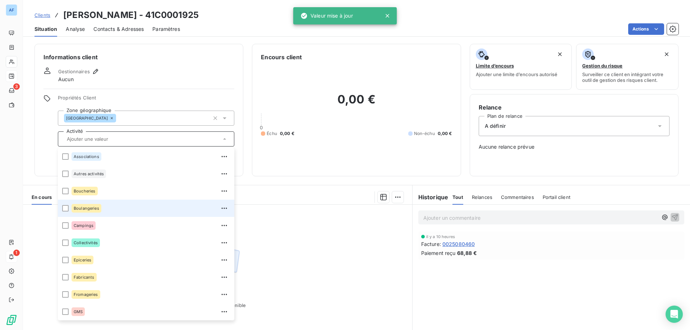
click at [108, 211] on div "Boulangeries" at bounding box center [151, 209] width 159 height 12
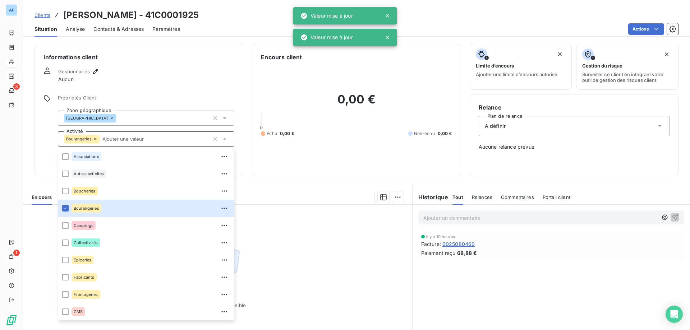
click at [145, 84] on div "Informations client Gestionnaires Aucun Propriétés Client Zone géographique Ard…" at bounding box center [139, 110] width 209 height 133
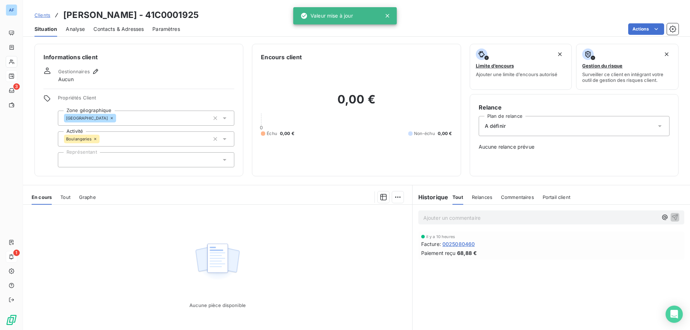
click at [149, 163] on div at bounding box center [146, 159] width 177 height 15
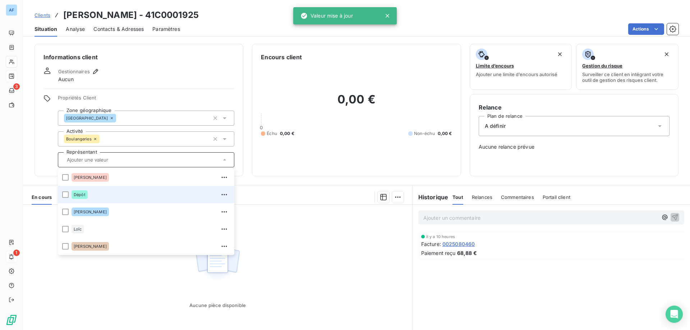
click at [139, 189] on li "Dépôt" at bounding box center [146, 194] width 177 height 17
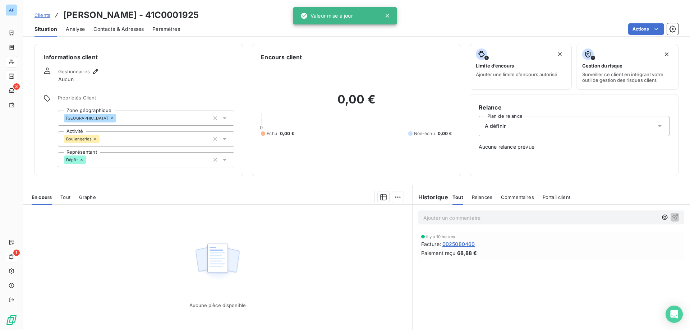
click at [352, 244] on div "Aucune pièce disponible" at bounding box center [217, 274] width 389 height 138
click at [512, 128] on div "A définir" at bounding box center [574, 126] width 191 height 20
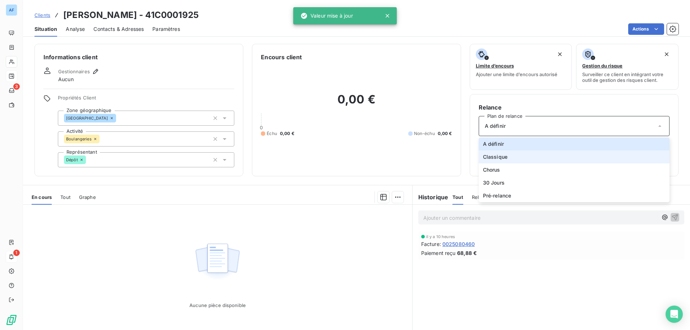
click at [498, 157] on span "Classique" at bounding box center [495, 157] width 24 height 7
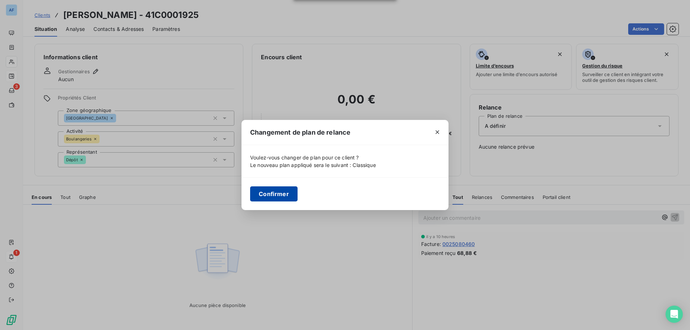
click at [281, 197] on button "Confirmer" at bounding box center [273, 194] width 47 height 15
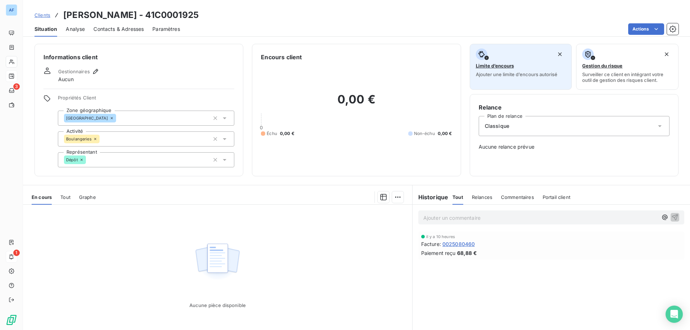
click at [490, 71] on div "Limite d’encours Ajouter une limite d’encours autorisé" at bounding box center [521, 63] width 90 height 29
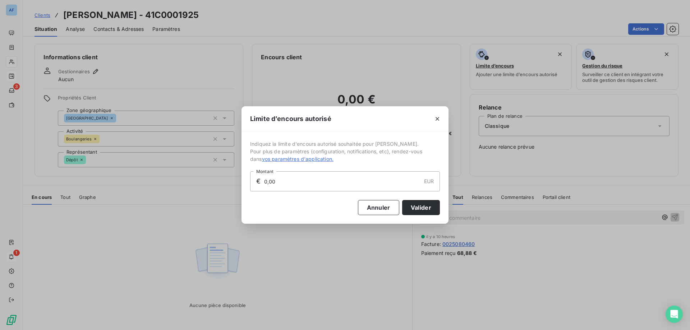
drag, startPoint x: 283, startPoint y: 184, endPoint x: 150, endPoint y: 175, distance: 133.7
click at [184, 175] on div "Limite d’encours autorisé Indiquez la limite d'encours autorisé souhaitée pour …" at bounding box center [345, 165] width 690 height 330
type input "500,00"
click at [430, 211] on button "Valider" at bounding box center [421, 207] width 38 height 15
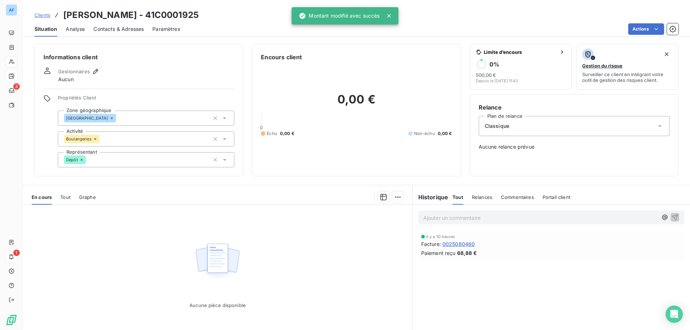
click at [62, 29] on div "Situation Analyse Contacts & Adresses Paramètres Actions" at bounding box center [356, 29] width 667 height 15
click at [78, 29] on span "Analyse" at bounding box center [75, 29] width 19 height 7
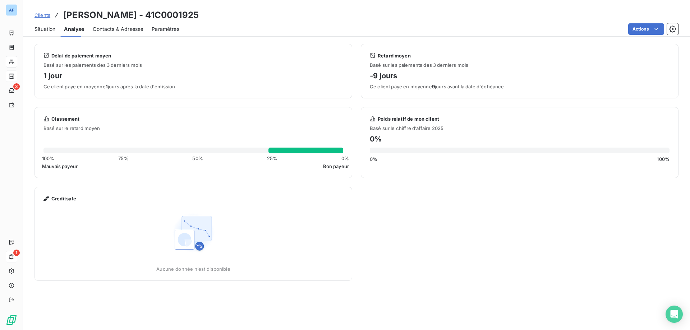
click at [104, 29] on span "Contacts & Adresses" at bounding box center [118, 29] width 50 height 7
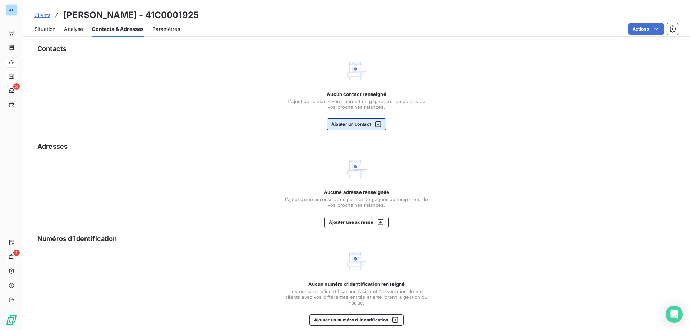
click at [375, 121] on icon "button" at bounding box center [378, 124] width 7 height 7
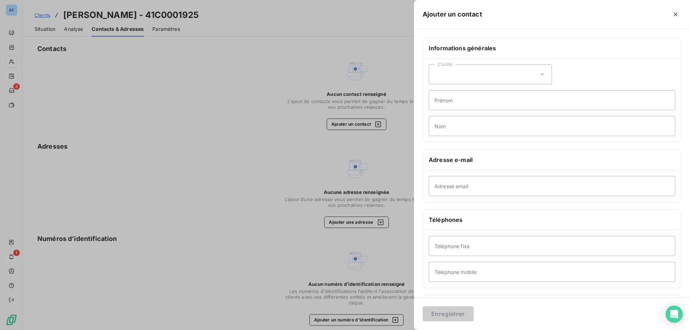
click at [479, 80] on div "Civilité" at bounding box center [490, 74] width 123 height 20
click at [475, 93] on li "Madame" at bounding box center [490, 92] width 123 height 13
click at [478, 100] on input "Prénom" at bounding box center [552, 100] width 247 height 20
type input "[PERSON_NAME]"
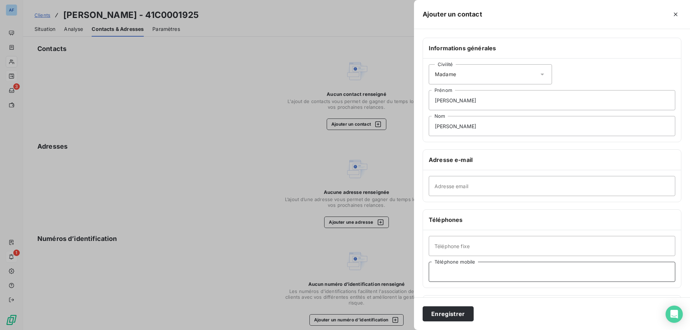
click at [479, 277] on input "Téléphone mobile" at bounding box center [552, 272] width 247 height 20
paste input "0608493027"
click at [442, 273] on input "0608493027" at bounding box center [552, 272] width 247 height 20
click at [450, 273] on input "06 08493027" at bounding box center [552, 272] width 247 height 20
click at [459, 274] on input "06 08 493027" at bounding box center [552, 272] width 247 height 20
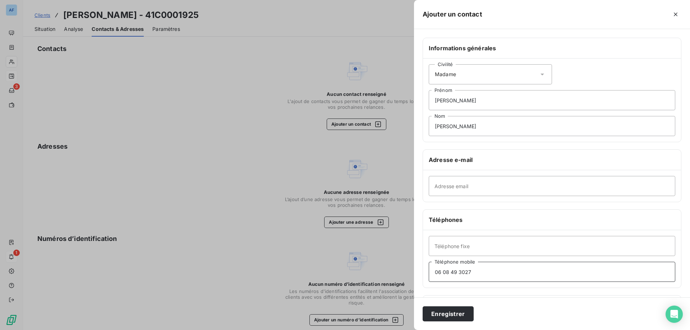
click at [464, 274] on input "06 08 49 3027" at bounding box center [552, 272] width 247 height 20
type input "06 08 49 30 27"
click at [461, 320] on button "Enregistrer" at bounding box center [448, 314] width 51 height 15
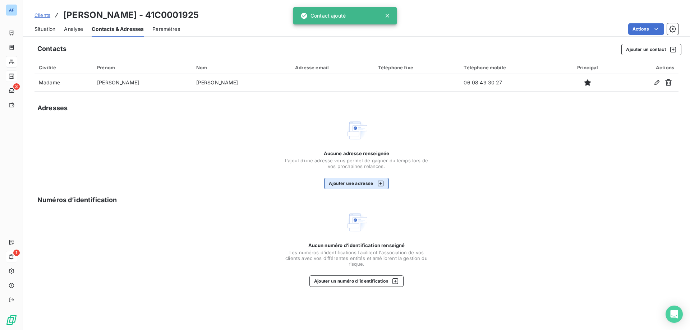
click at [381, 185] on icon "button" at bounding box center [380, 183] width 7 height 7
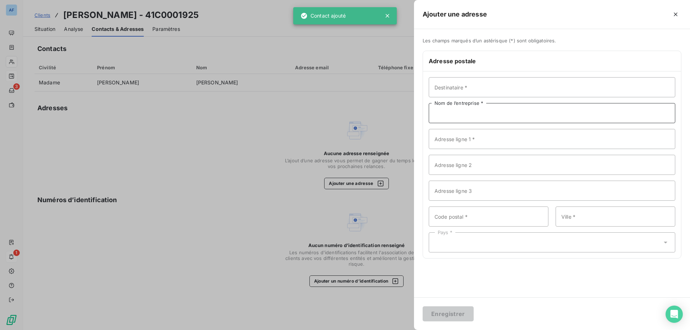
click at [514, 113] on input "Nom de l’entreprise *" at bounding box center [552, 113] width 247 height 20
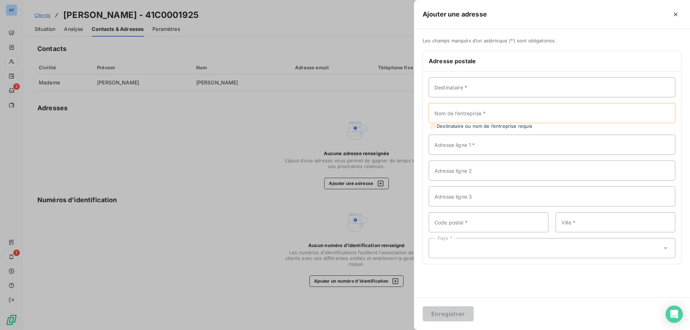
click at [508, 99] on div "Destinataire * Nom de l’entreprise * Destinataire ou nom de l’entreprise requis…" at bounding box center [552, 168] width 258 height 193
click at [505, 112] on input "Nom de l’entreprise *" at bounding box center [552, 113] width 247 height 20
paste input "[PERSON_NAME]"
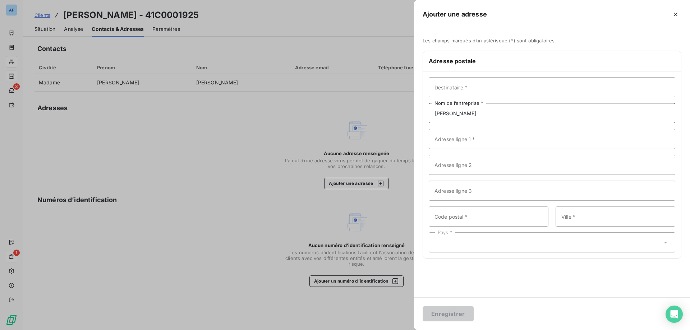
type input "[PERSON_NAME]"
click at [468, 145] on input "Adresse ligne 1 *" at bounding box center [552, 139] width 247 height 20
paste input "[STREET_ADDRESS]"
type input "[STREET_ADDRESS]"
click at [482, 216] on input "Code postal *" at bounding box center [489, 217] width 120 height 20
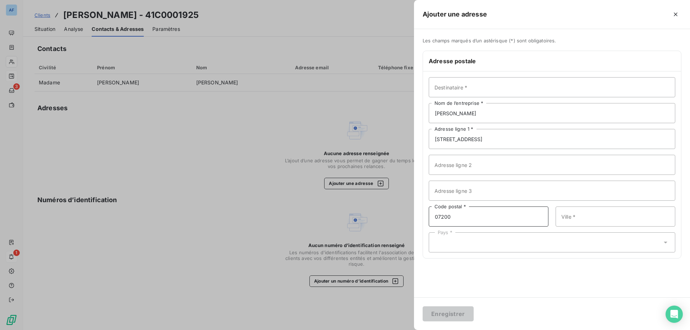
type input "07200"
paste input "AUBENAS"
type input "AUBENAS"
click at [486, 251] on div "Pays *" at bounding box center [552, 243] width 247 height 20
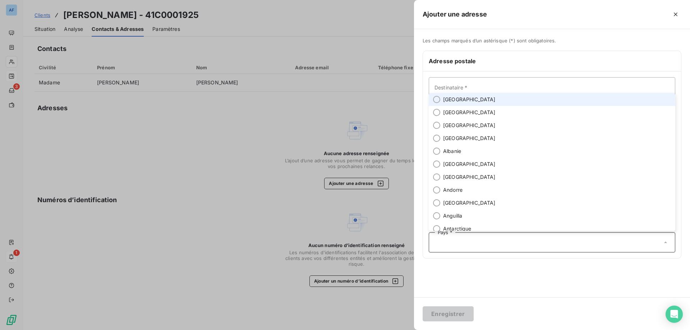
click at [457, 101] on span "[GEOGRAPHIC_DATA]" at bounding box center [469, 99] width 53 height 7
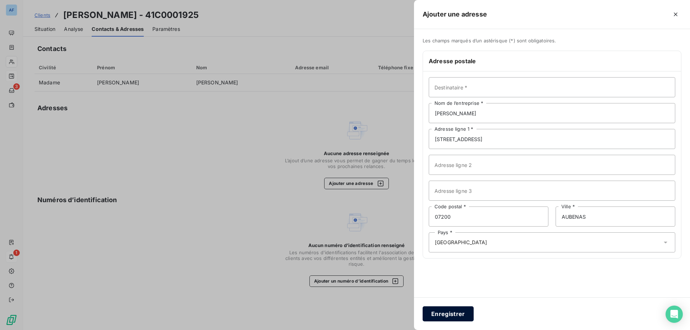
click at [444, 315] on button "Enregistrer" at bounding box center [448, 314] width 51 height 15
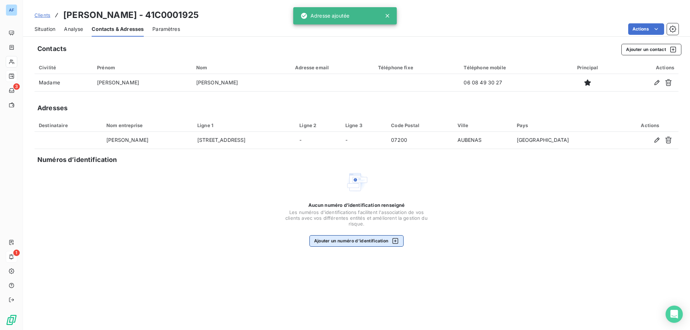
click at [390, 239] on div "button" at bounding box center [393, 241] width 11 height 7
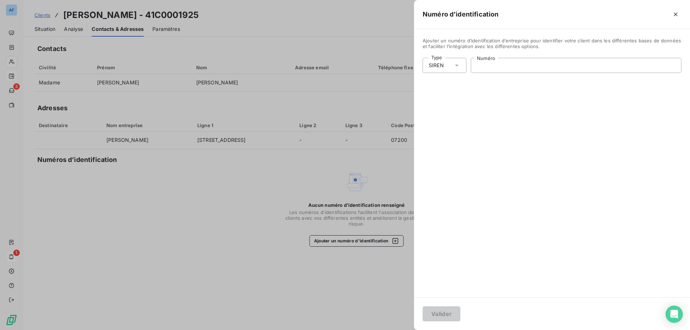
click at [506, 61] on input "Numéro" at bounding box center [576, 65] width 210 height 14
paste input "328 360 805"
type input "328 360 805"
click at [441, 318] on button "Valider" at bounding box center [442, 314] width 38 height 15
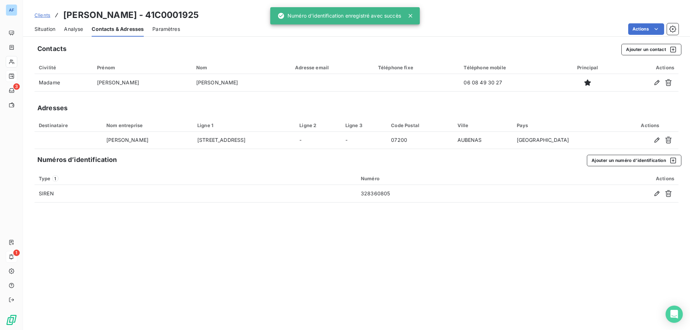
click at [50, 33] on div "Situation" at bounding box center [45, 29] width 21 height 15
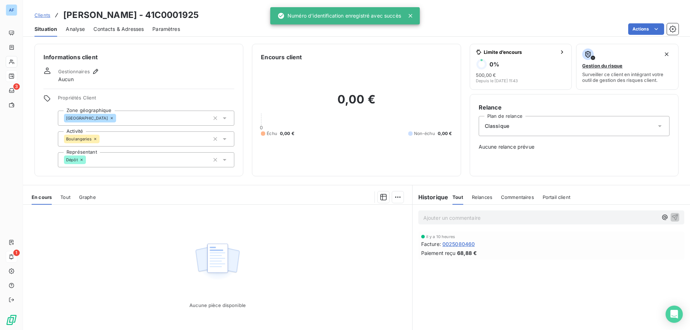
click at [46, 14] on span "Clients" at bounding box center [43, 15] width 16 height 6
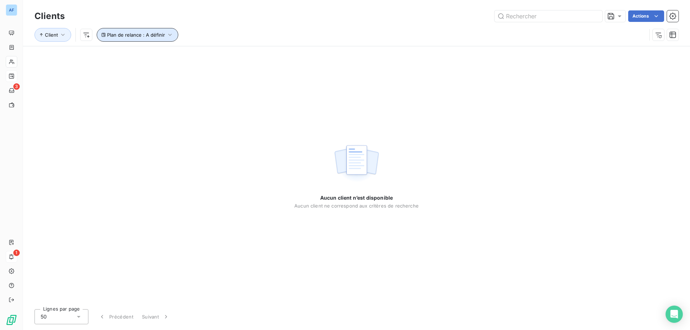
click at [158, 34] on span "Plan de relance : A définir" at bounding box center [136, 35] width 58 height 6
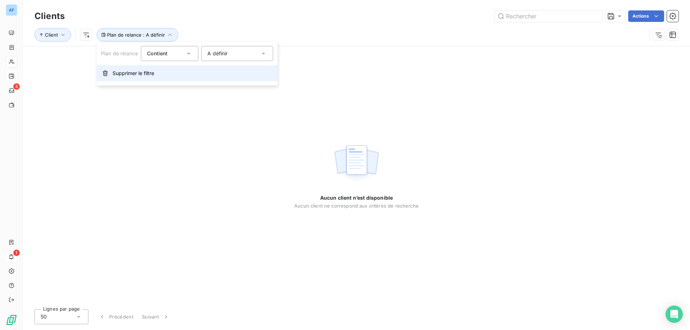
click at [143, 76] on span "Supprimer le filtre" at bounding box center [134, 73] width 42 height 7
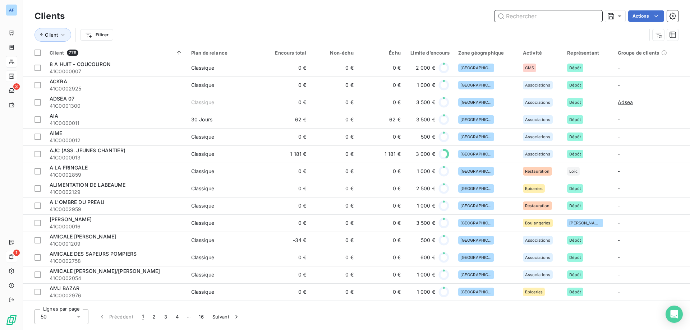
click at [526, 22] on input "text" at bounding box center [549, 16] width 108 height 12
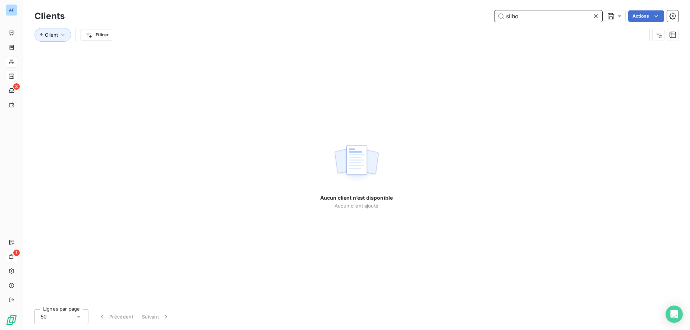
drag, startPoint x: 525, startPoint y: 20, endPoint x: 467, endPoint y: 18, distance: 58.3
click at [467, 18] on div "silho Actions" at bounding box center [376, 16] width 606 height 12
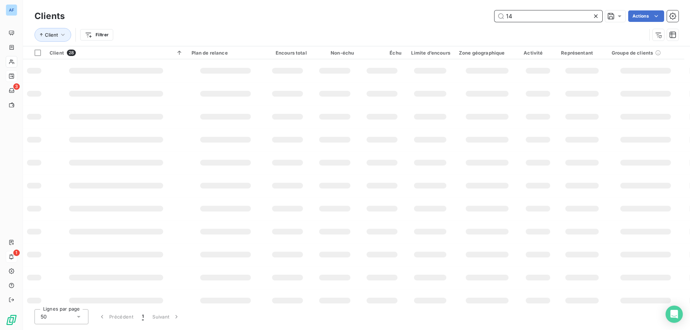
type input "142"
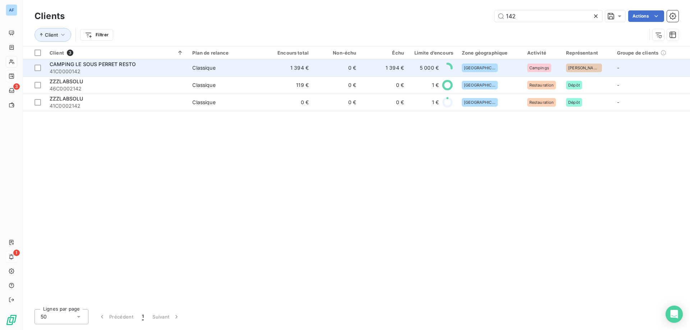
click at [128, 69] on span "41C0000142" at bounding box center [117, 71] width 134 height 7
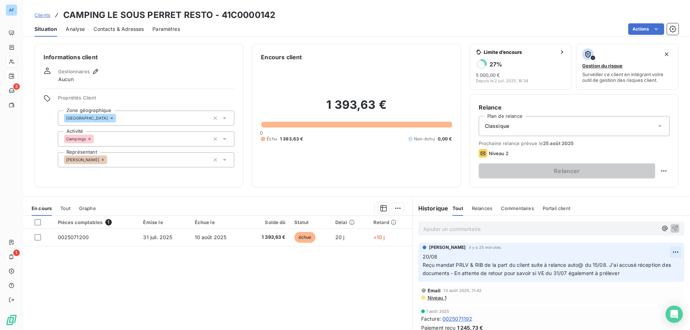
click at [665, 253] on html "AF 3 1 Clients CAMPING LE SOUS PERRET RESTO - 41C0000142 Situation Analyse Cont…" at bounding box center [345, 165] width 690 height 330
click at [654, 266] on div "Editer" at bounding box center [648, 269] width 40 height 12
click at [644, 274] on p "20/08 Reçu mandat PRLV & RIB de la part du client suite à relance auto@ du 15/0…" at bounding box center [547, 265] width 249 height 25
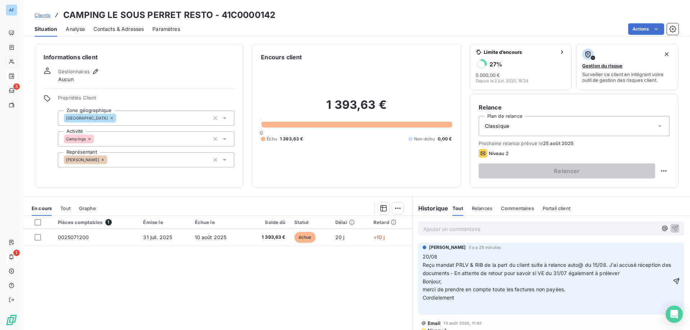
click at [472, 308] on p "﻿" at bounding box center [547, 306] width 249 height 8
click at [423, 284] on span "20/08 Reçu mandat PRLV & RIB de la part du client suite à relance auto@ du 15/0…" at bounding box center [548, 269] width 250 height 31
click at [674, 277] on icon "button" at bounding box center [677, 277] width 6 height 6
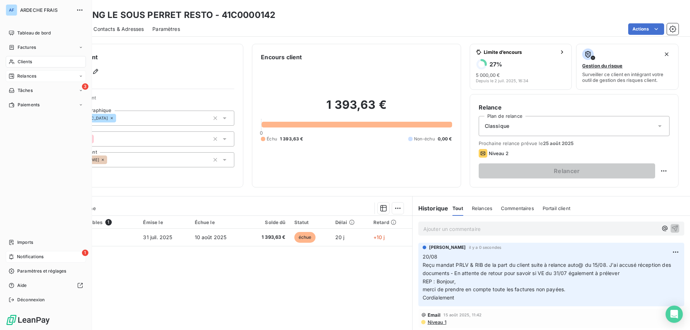
click at [24, 63] on span "Clients" at bounding box center [25, 62] width 14 height 6
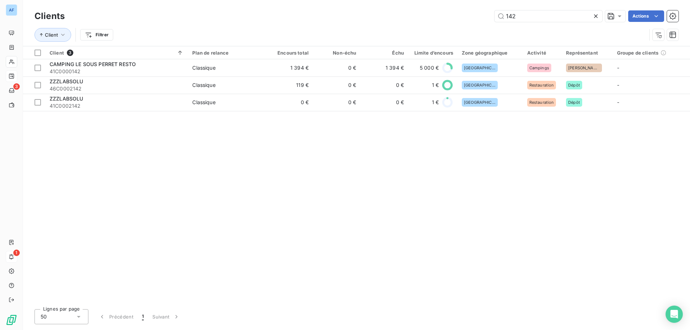
click at [596, 18] on icon at bounding box center [596, 16] width 7 height 7
